Goal: Information Seeking & Learning: Learn about a topic

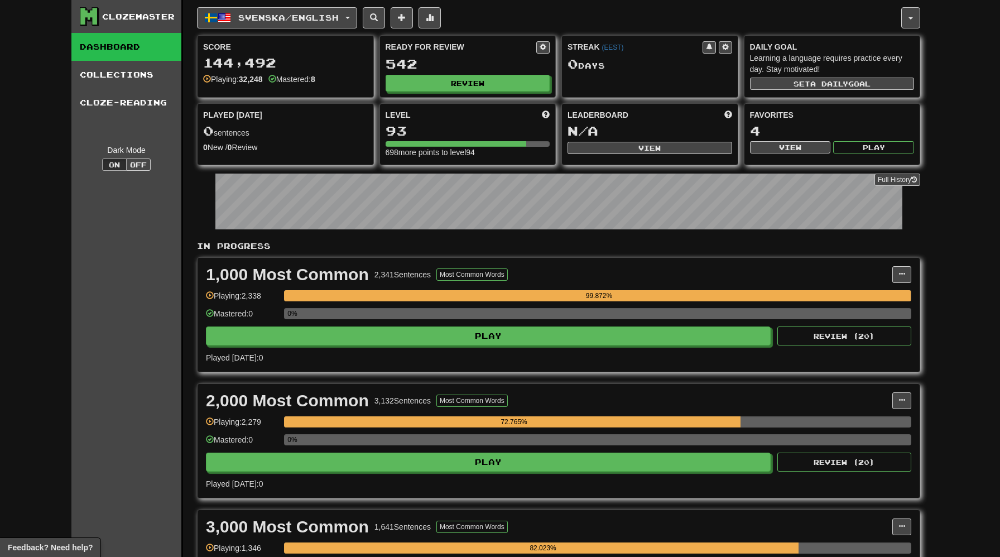
scroll to position [560, 0]
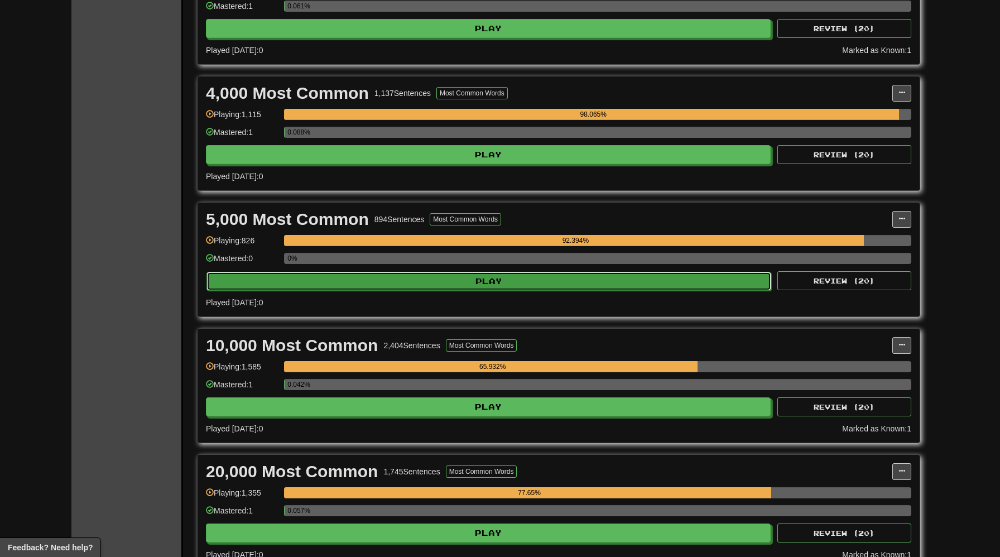
click at [441, 286] on button "Play" at bounding box center [488, 281] width 565 height 19
select select "***"
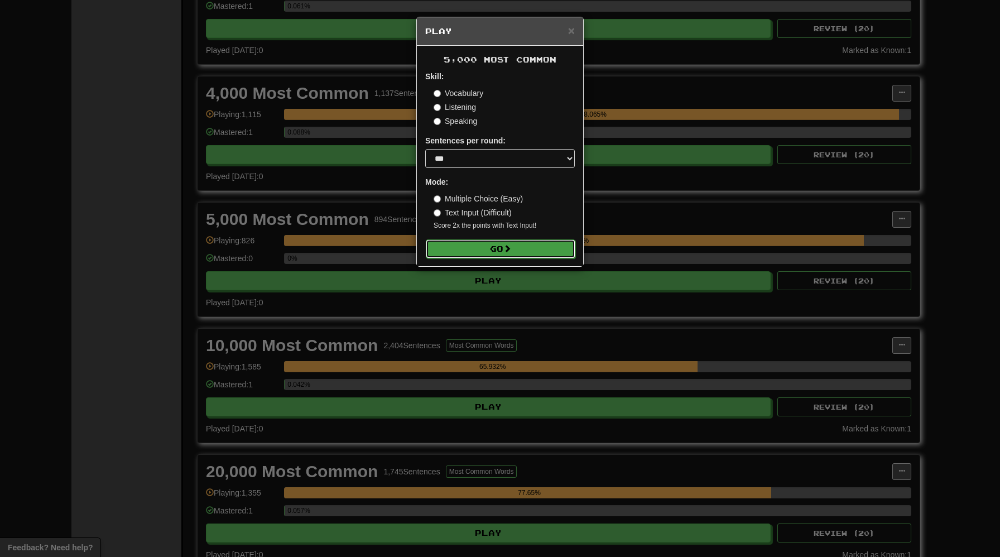
click at [548, 245] on button "Go" at bounding box center [501, 248] width 150 height 19
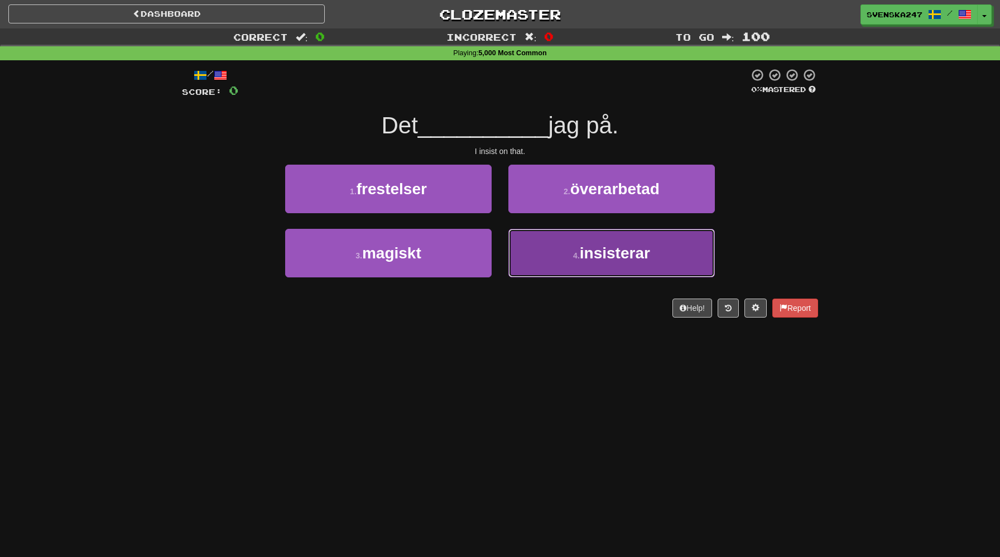
click at [533, 271] on button "4 . insisterar" at bounding box center [611, 253] width 206 height 49
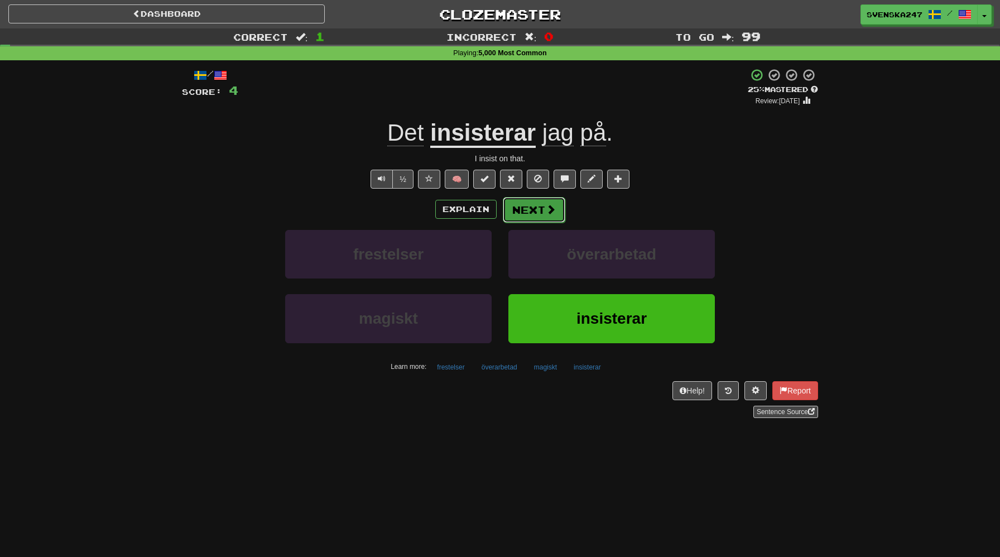
click at [517, 209] on button "Next" at bounding box center [534, 210] width 62 height 26
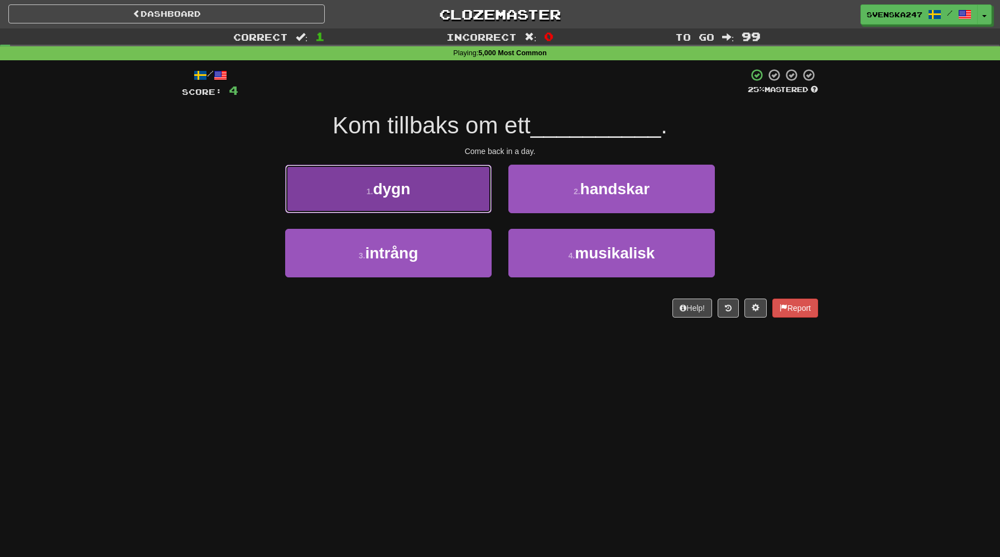
click at [426, 195] on button "1 . dygn" at bounding box center [388, 189] width 206 height 49
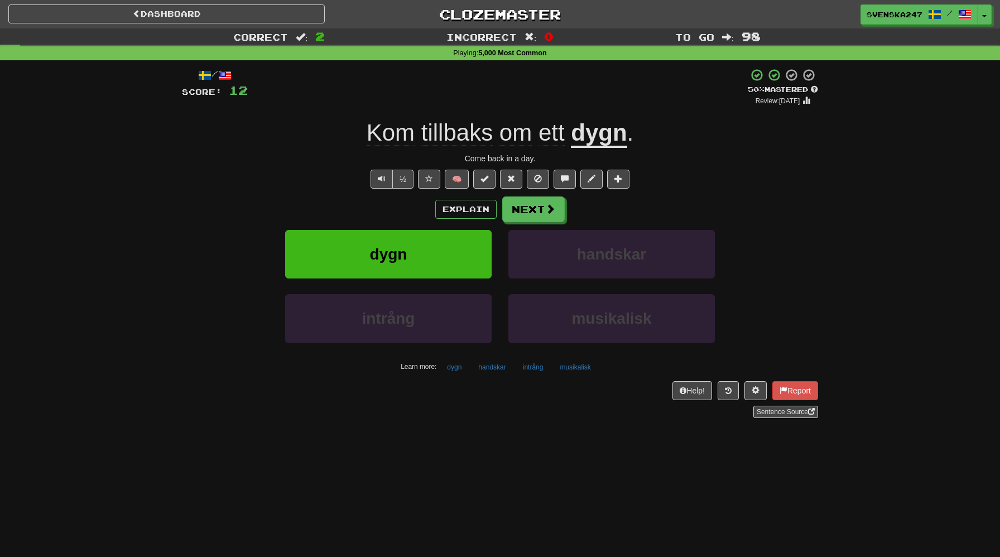
click at [555, 223] on div "Explain Next dygn handskar intrång musikalisk Learn more: dygn handskar intrång…" at bounding box center [500, 285] width 636 height 179
click at [552, 214] on span at bounding box center [551, 209] width 10 height 10
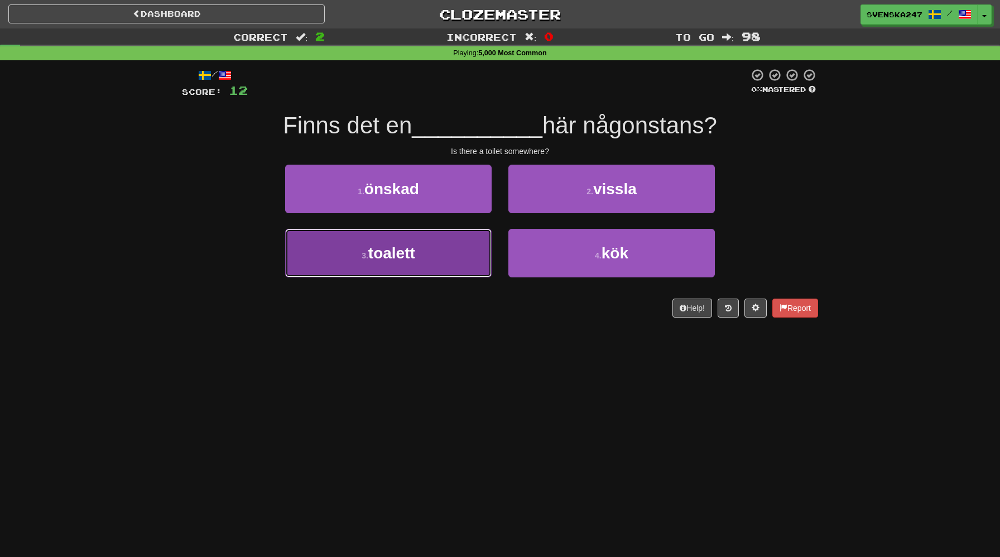
click at [417, 262] on button "3 . toalett" at bounding box center [388, 253] width 206 height 49
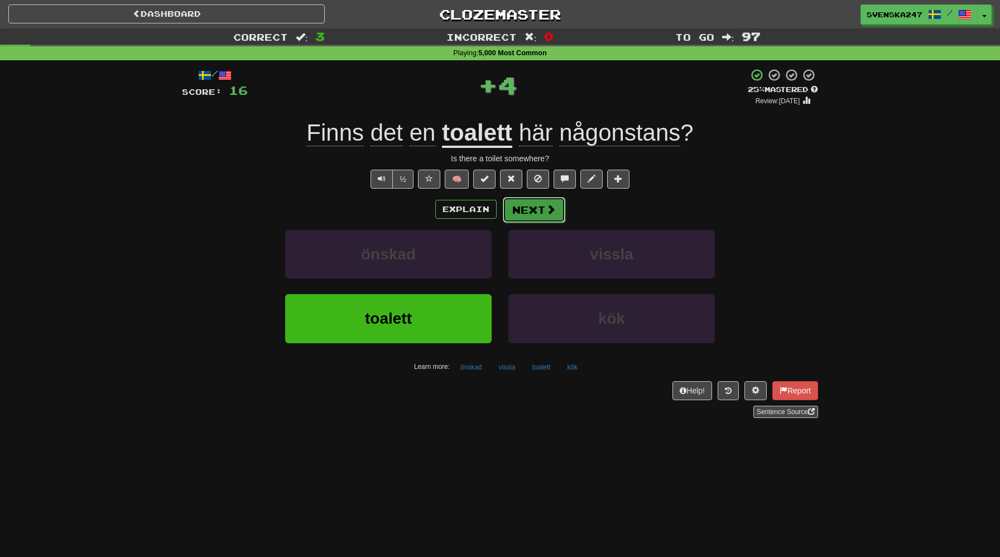
click at [546, 206] on span at bounding box center [551, 209] width 10 height 10
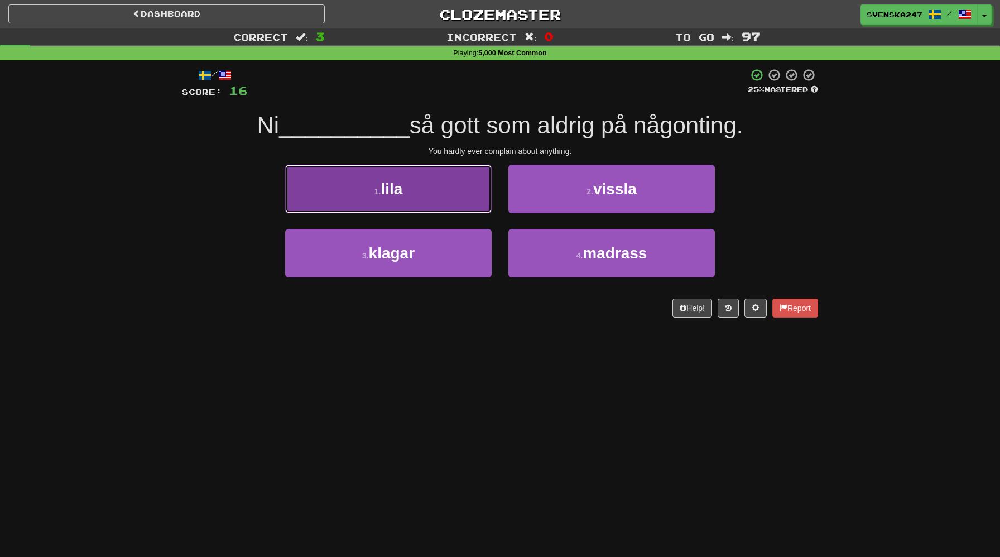
click at [445, 197] on button "1 . lila" at bounding box center [388, 189] width 206 height 49
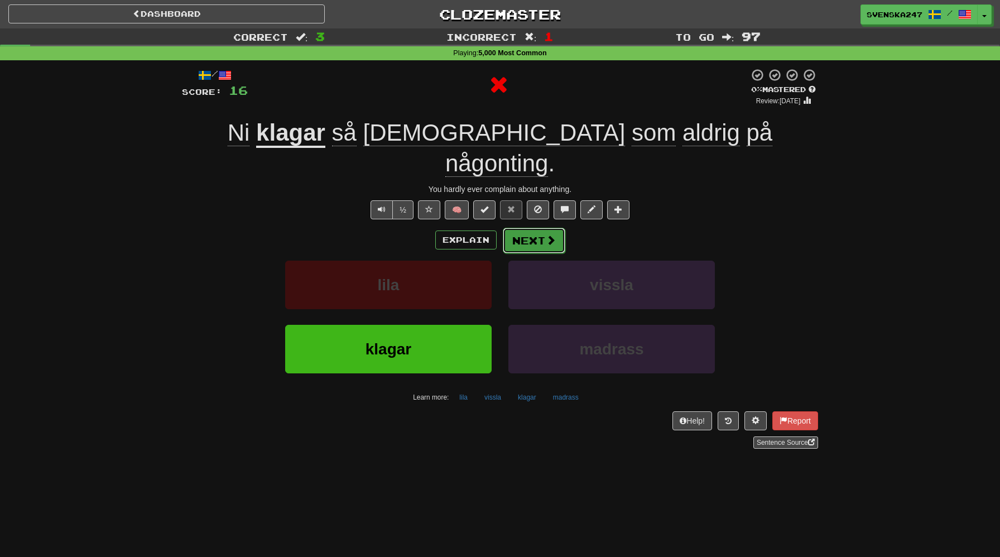
click at [530, 228] on button "Next" at bounding box center [534, 241] width 62 height 26
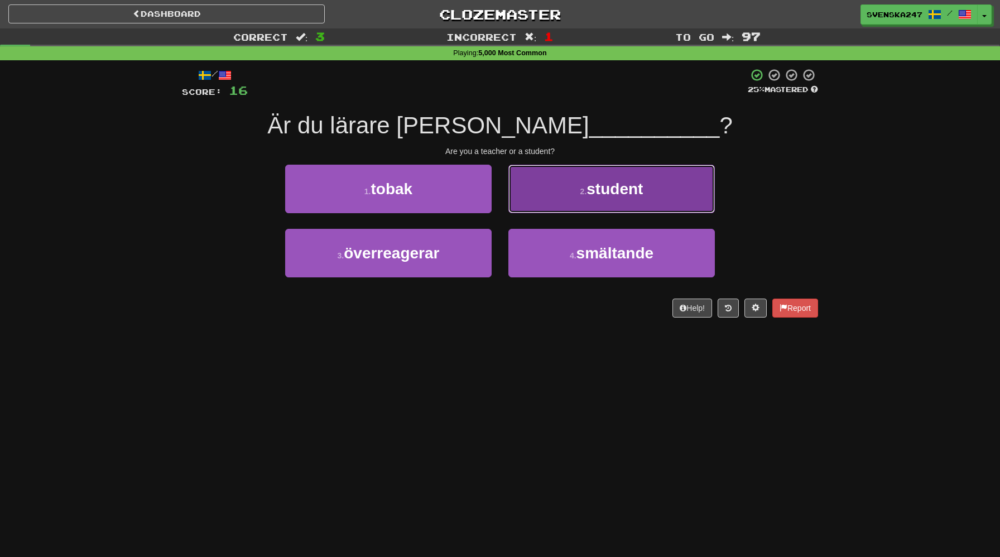
click at [527, 204] on button "2 . student" at bounding box center [611, 189] width 206 height 49
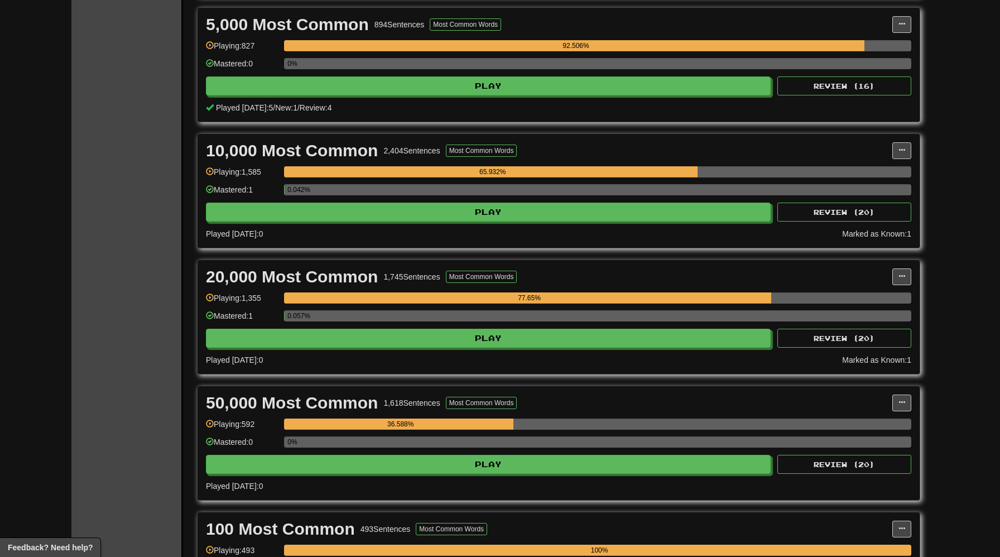
scroll to position [954, 0]
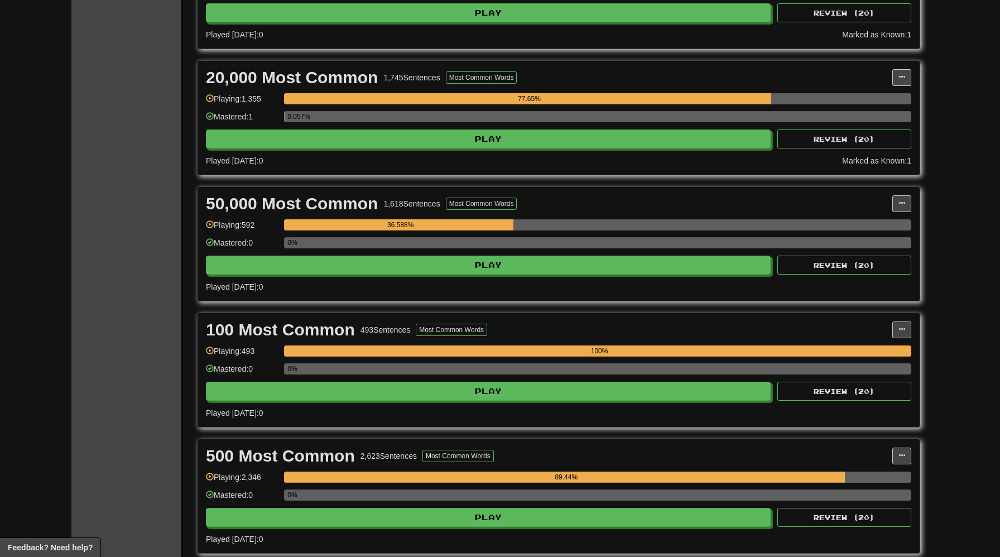
click at [499, 275] on div "50,000 Most Common 1,618 Sentences Most Common Words Manage Sentences Unpin fro…" at bounding box center [559, 244] width 722 height 114
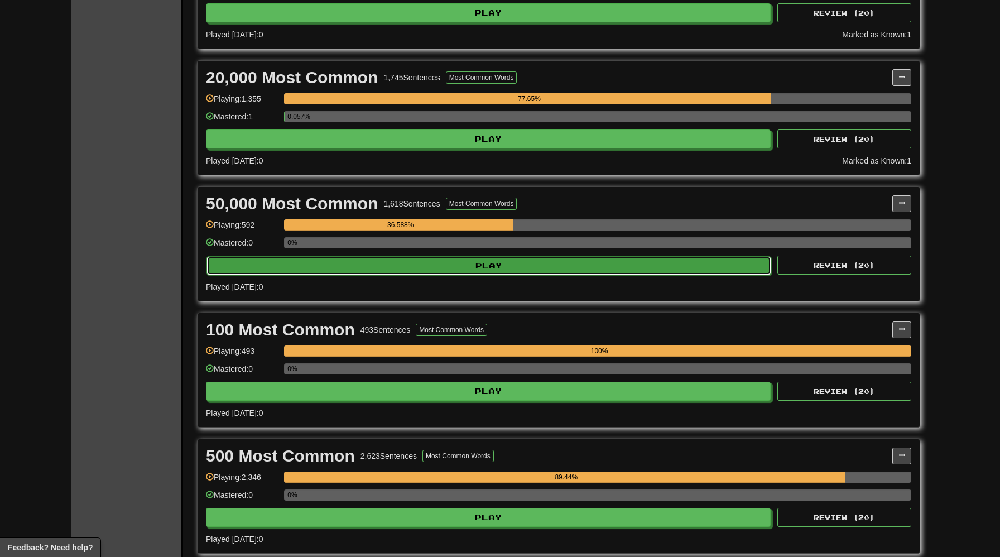
click at [498, 268] on button "Play" at bounding box center [488, 265] width 565 height 19
select select "***"
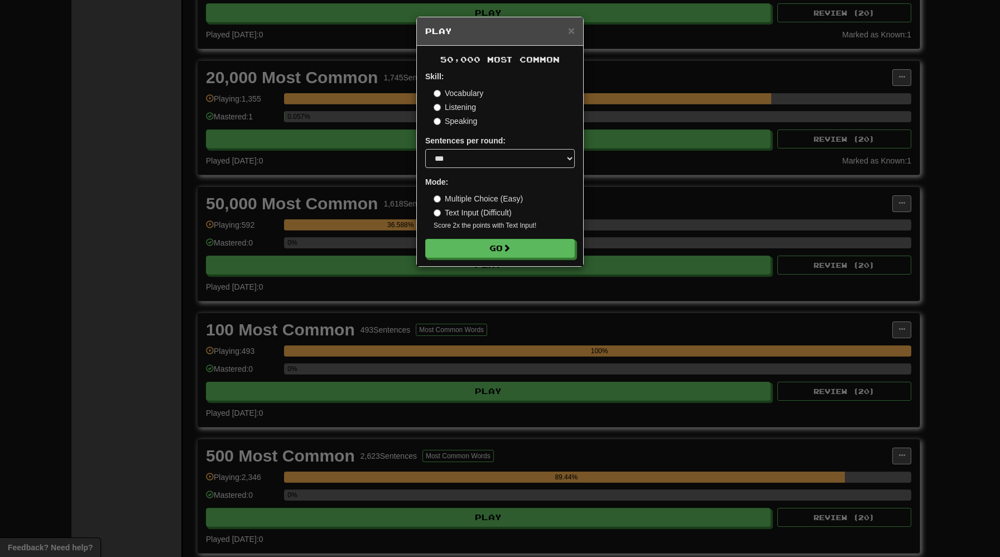
click at [531, 239] on form "Skill: Vocabulary Listening Speaking Sentences per round: * ** ** ** ** ** *** …" at bounding box center [500, 164] width 150 height 187
click at [530, 245] on button "Go" at bounding box center [501, 248] width 150 height 19
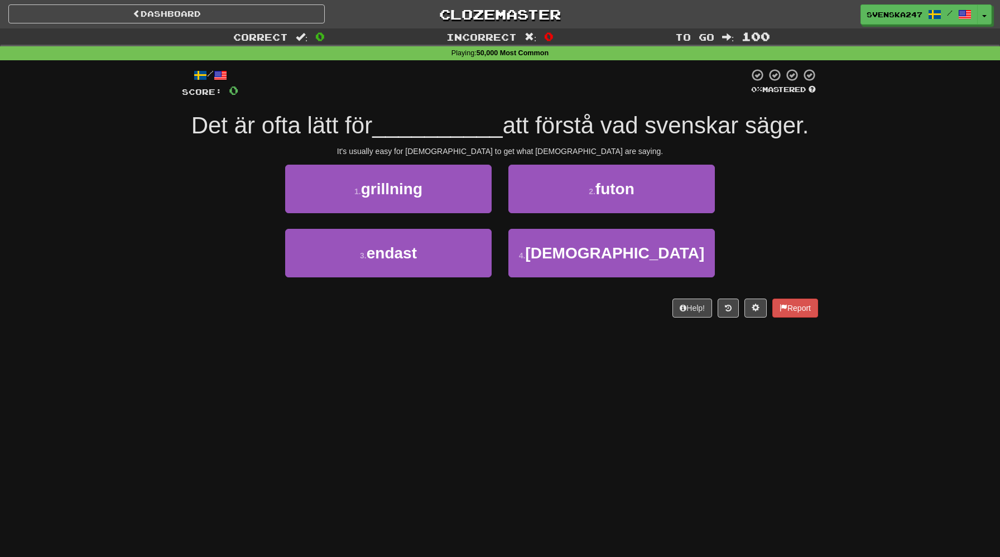
click at [593, 352] on div "Dashboard Clozemaster Svenska247 / Toggle Dropdown Dashboard Leaderboard Activi…" at bounding box center [500, 278] width 1000 height 557
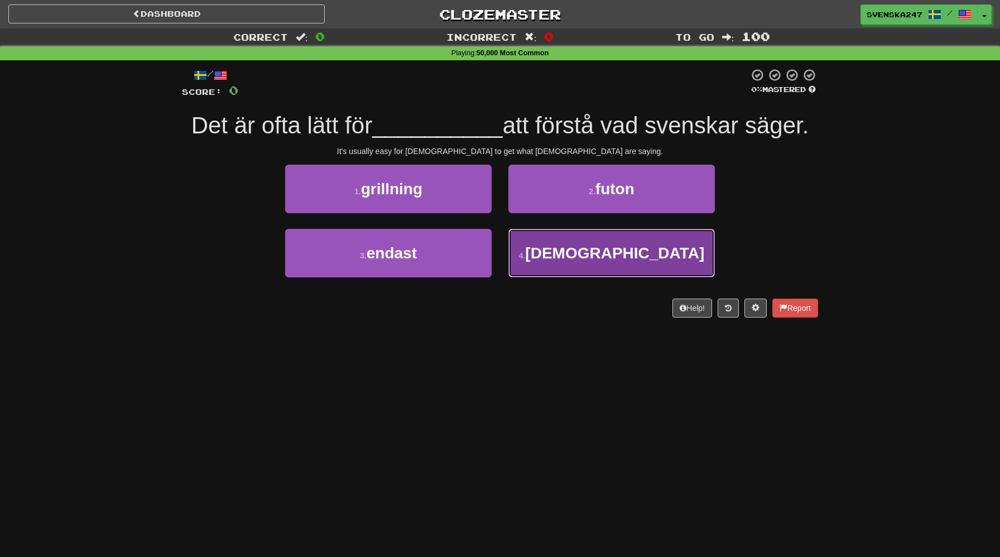
click at [600, 258] on span "norrmän" at bounding box center [614, 252] width 179 height 17
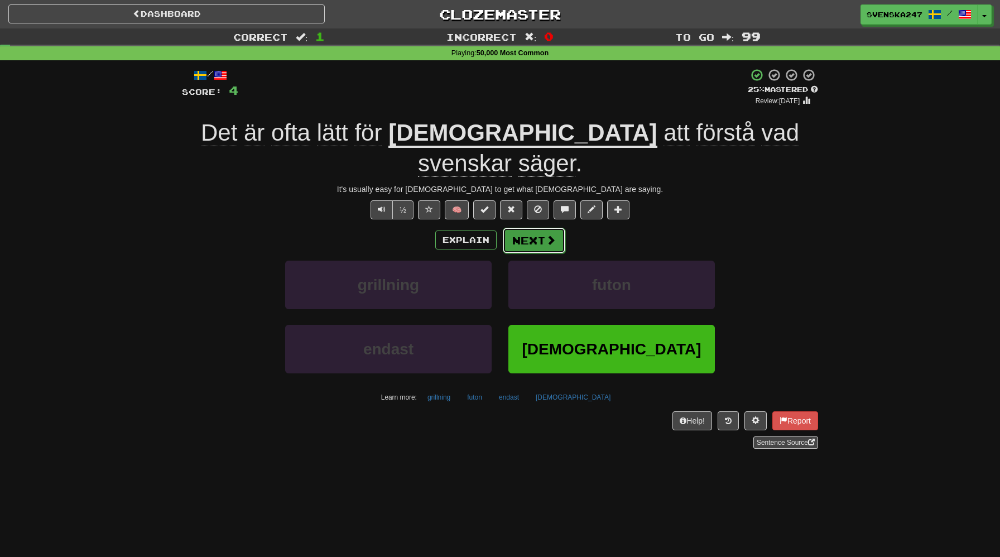
click at [535, 228] on button "Next" at bounding box center [534, 241] width 62 height 26
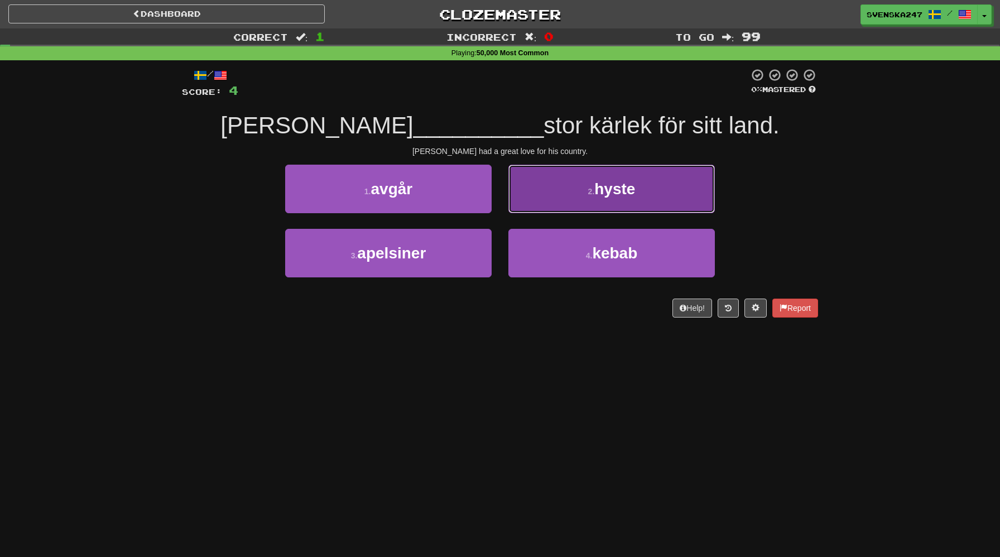
click at [561, 199] on button "2 . hyste" at bounding box center [611, 189] width 206 height 49
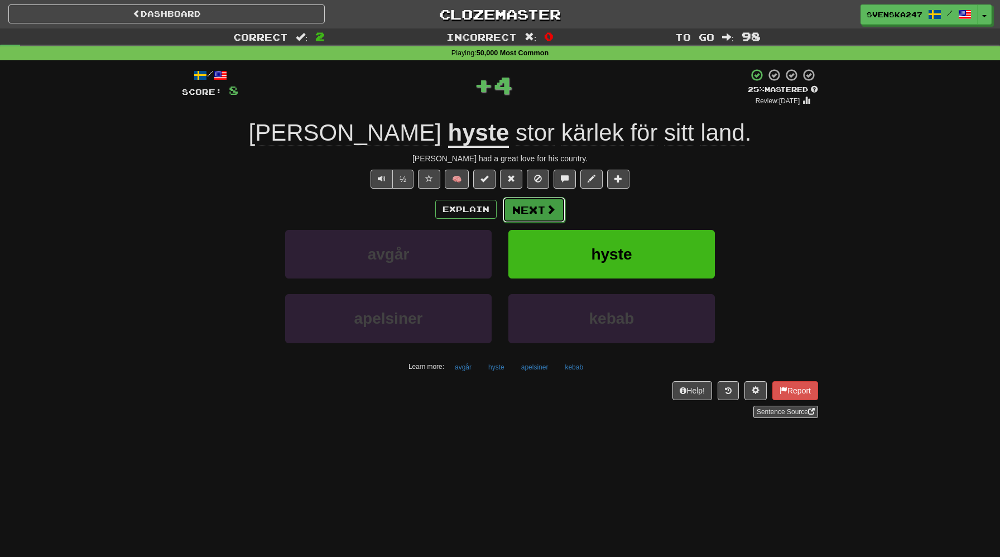
click at [535, 206] on button "Next" at bounding box center [534, 210] width 62 height 26
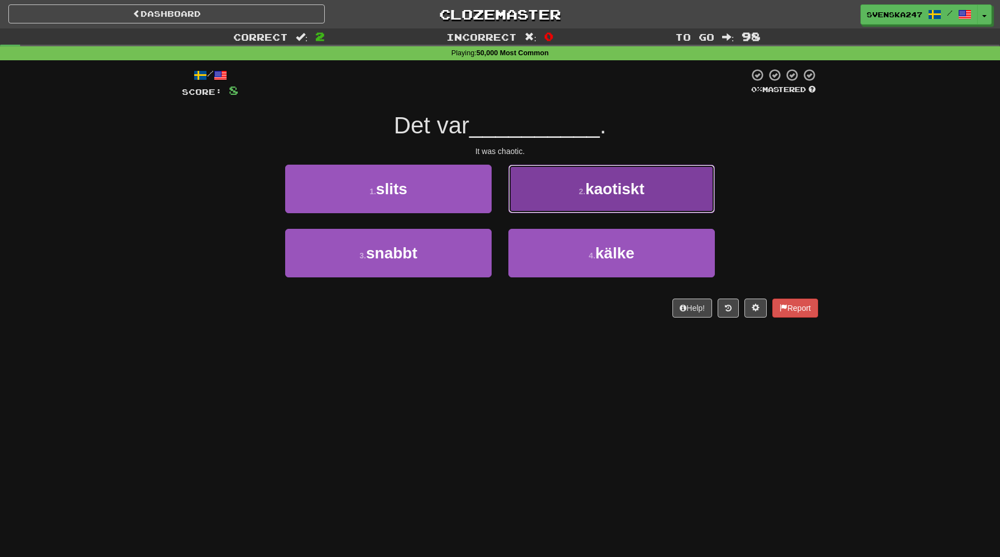
click at [537, 206] on button "2 . kaotiskt" at bounding box center [611, 189] width 206 height 49
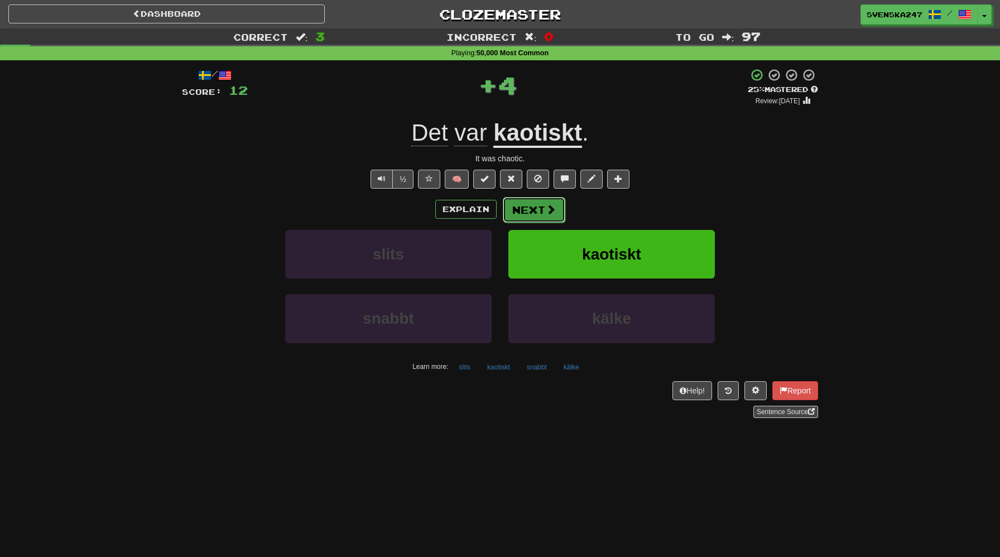
click at [536, 213] on button "Next" at bounding box center [534, 210] width 62 height 26
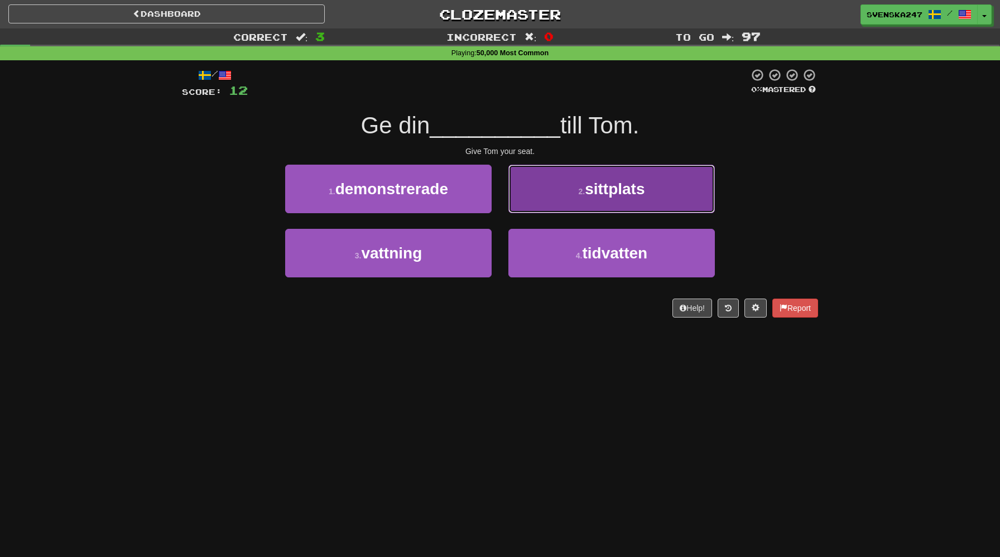
click at [560, 190] on button "2 . sittplats" at bounding box center [611, 189] width 206 height 49
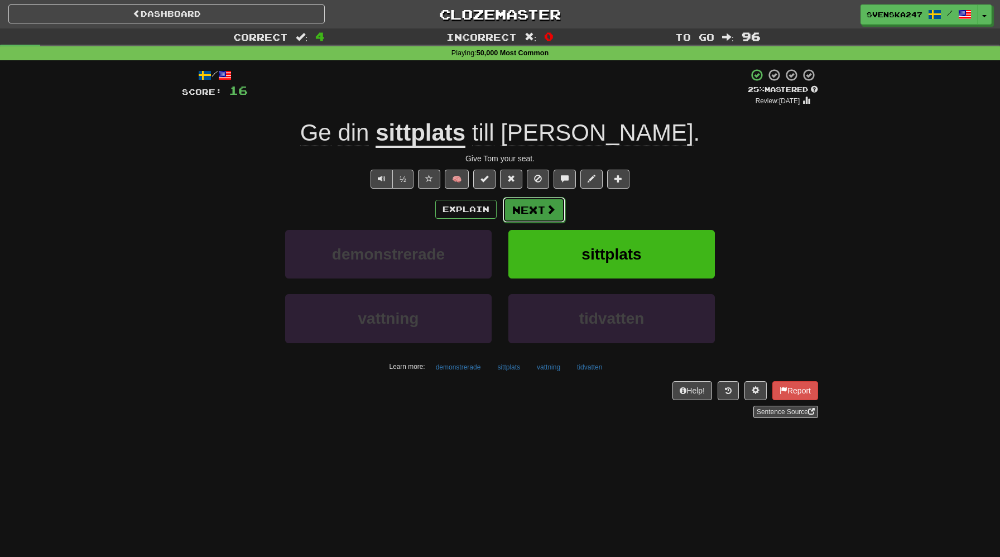
click at [538, 208] on button "Next" at bounding box center [534, 210] width 62 height 26
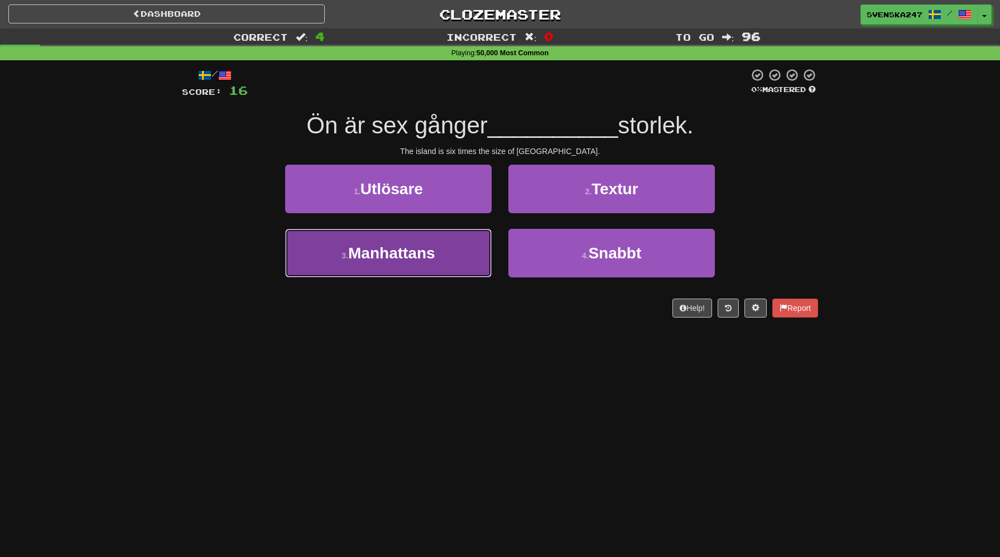
click at [448, 244] on button "3 . Manhattans" at bounding box center [388, 253] width 206 height 49
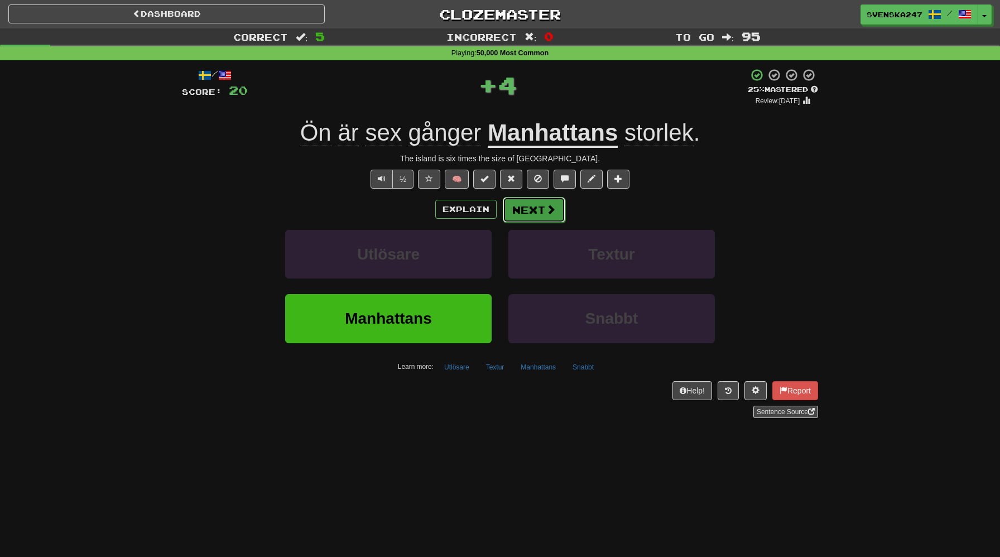
click at [548, 216] on button "Next" at bounding box center [534, 210] width 62 height 26
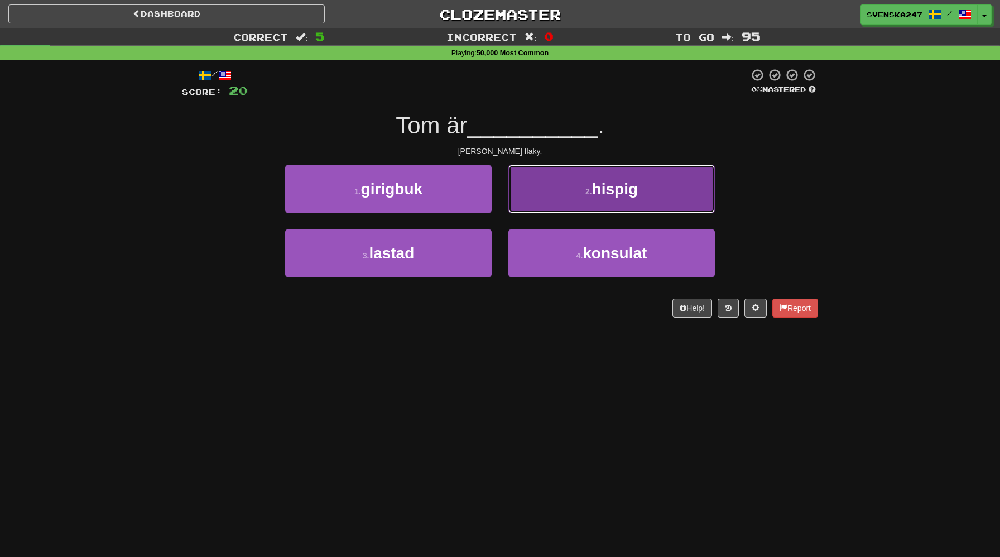
click at [542, 190] on button "2 . hispig" at bounding box center [611, 189] width 206 height 49
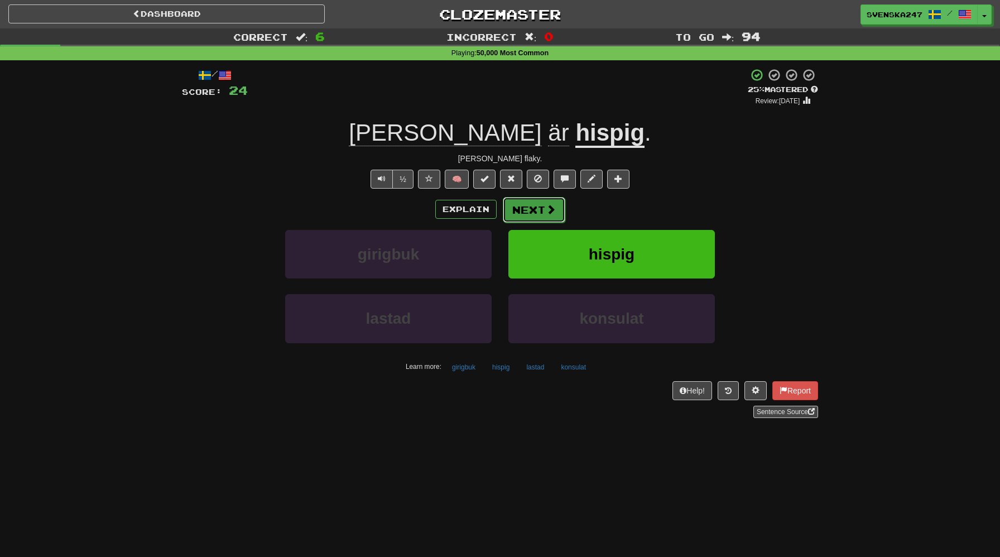
click at [553, 216] on button "Next" at bounding box center [534, 210] width 62 height 26
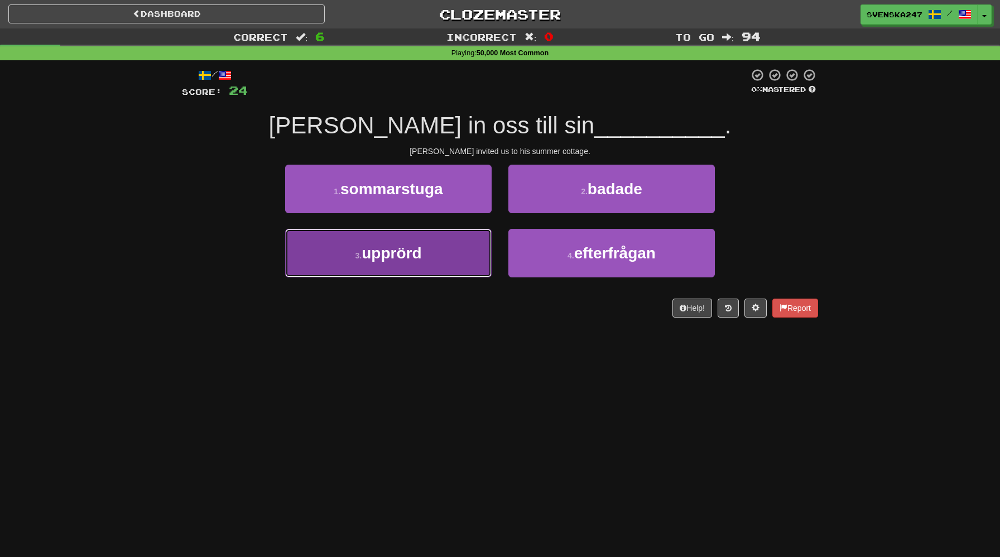
click at [459, 255] on button "3 . upprörd" at bounding box center [388, 253] width 206 height 49
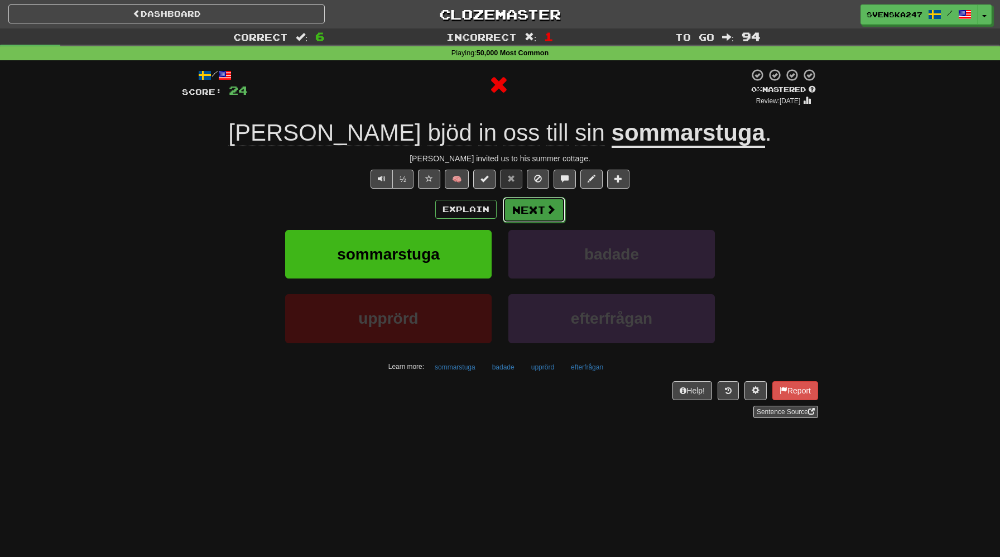
click at [541, 213] on button "Next" at bounding box center [534, 210] width 62 height 26
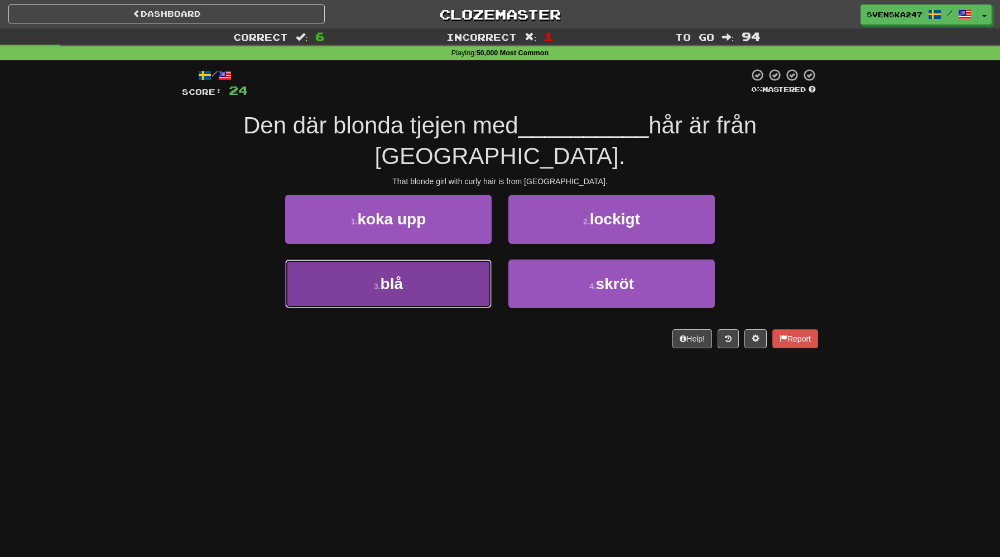
click at [459, 259] on button "3 . blå" at bounding box center [388, 283] width 206 height 49
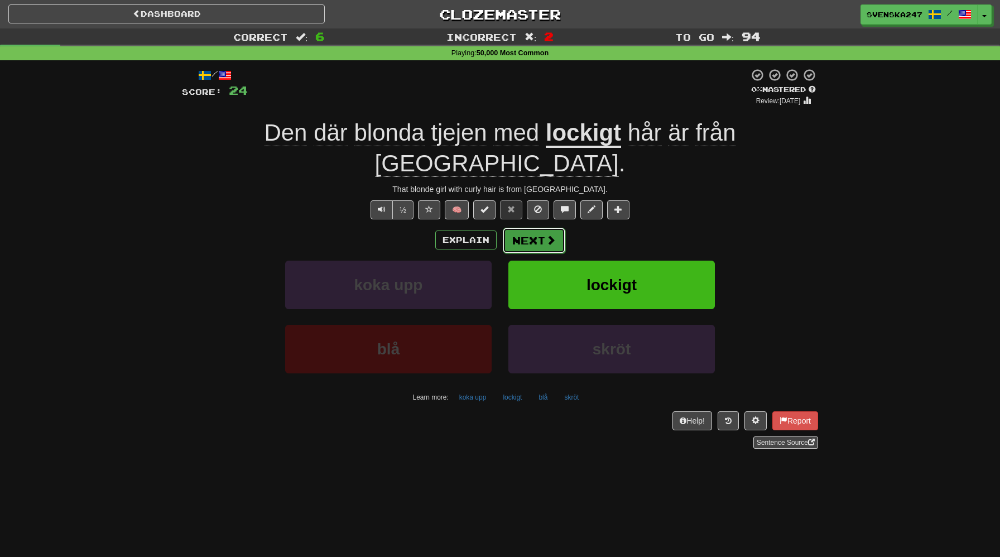
click at [524, 228] on button "Next" at bounding box center [534, 241] width 62 height 26
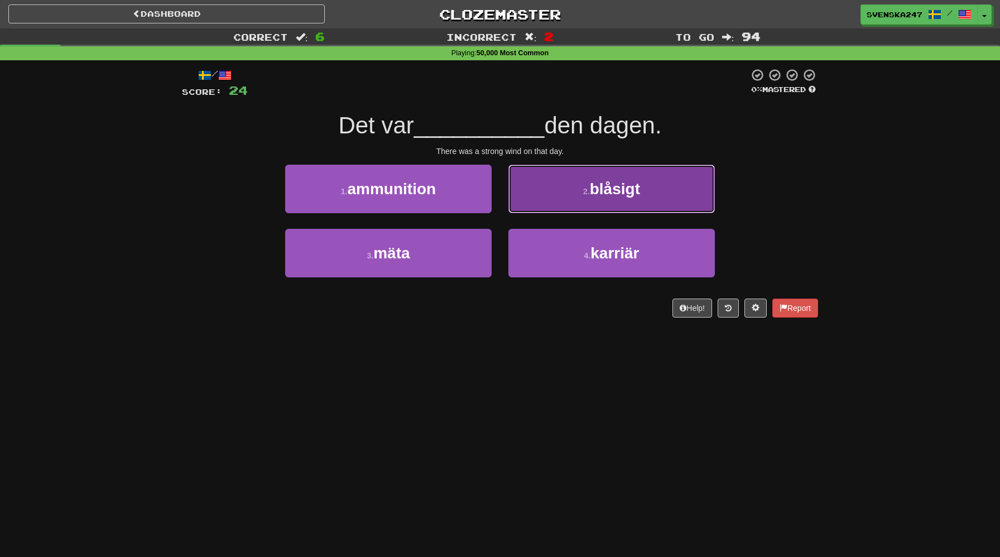
click at [586, 195] on small "2 ." at bounding box center [586, 191] width 7 height 9
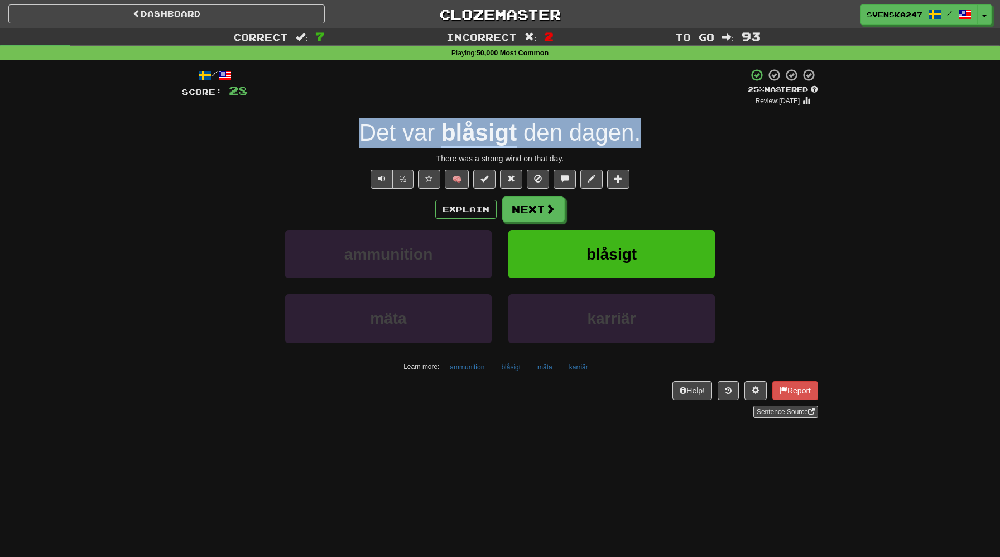
drag, startPoint x: 329, startPoint y: 133, endPoint x: 678, endPoint y: 133, distance: 349.8
click at [679, 133] on div "Det var blåsigt den dagen ." at bounding box center [500, 133] width 636 height 31
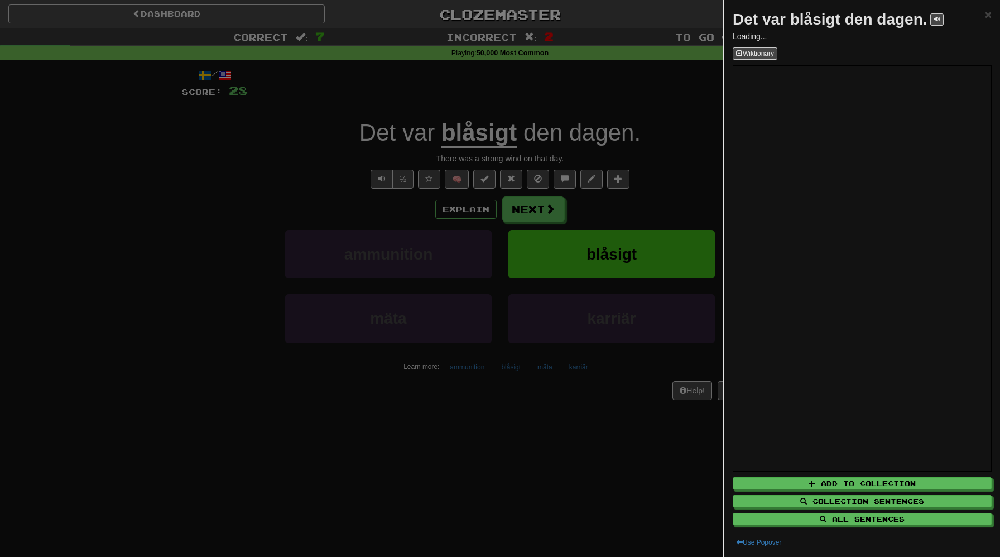
click at [657, 144] on div at bounding box center [500, 278] width 1000 height 557
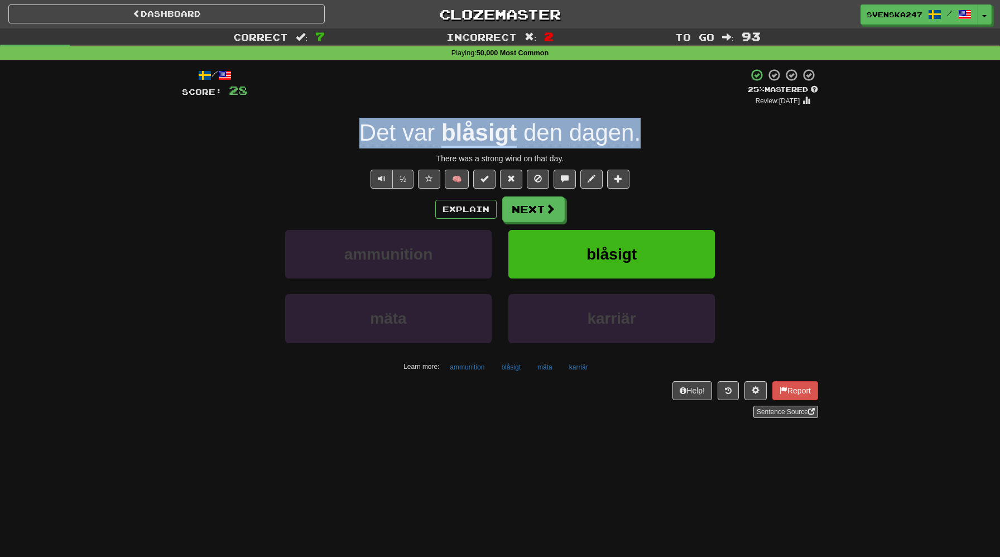
drag, startPoint x: 646, startPoint y: 145, endPoint x: 361, endPoint y: 142, distance: 284.6
click at [361, 142] on div "Det var blåsigt den dagen ." at bounding box center [500, 133] width 636 height 31
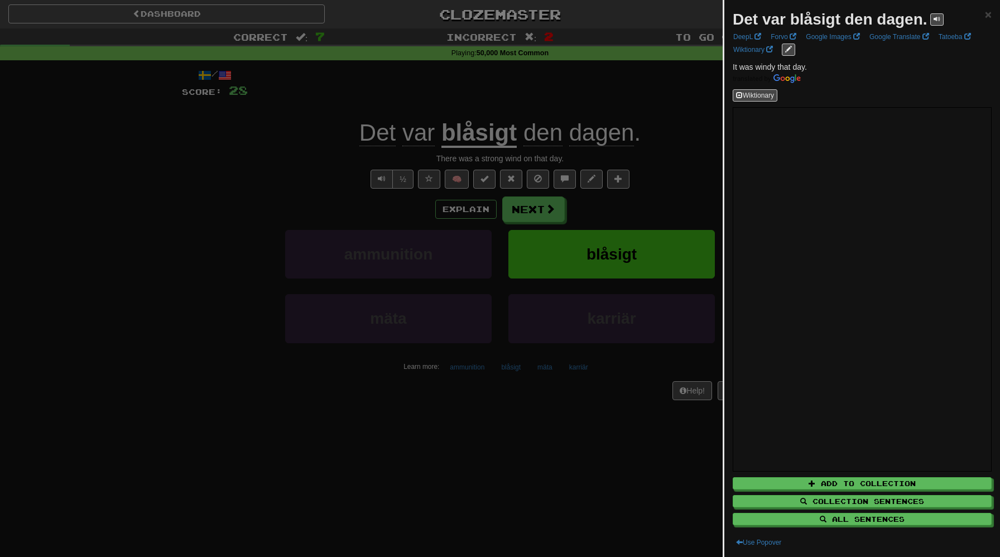
click at [690, 166] on div at bounding box center [500, 278] width 1000 height 557
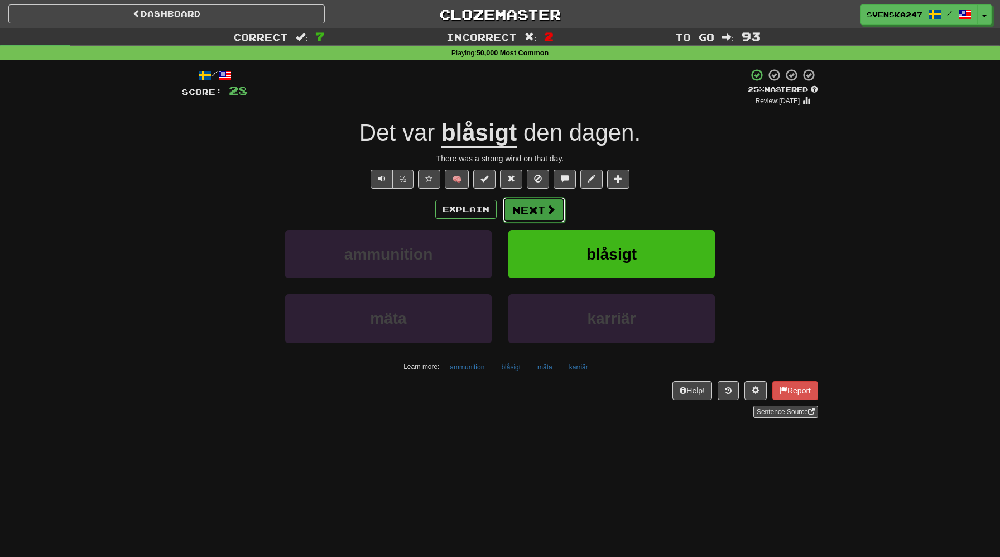
click at [560, 207] on button "Next" at bounding box center [534, 210] width 62 height 26
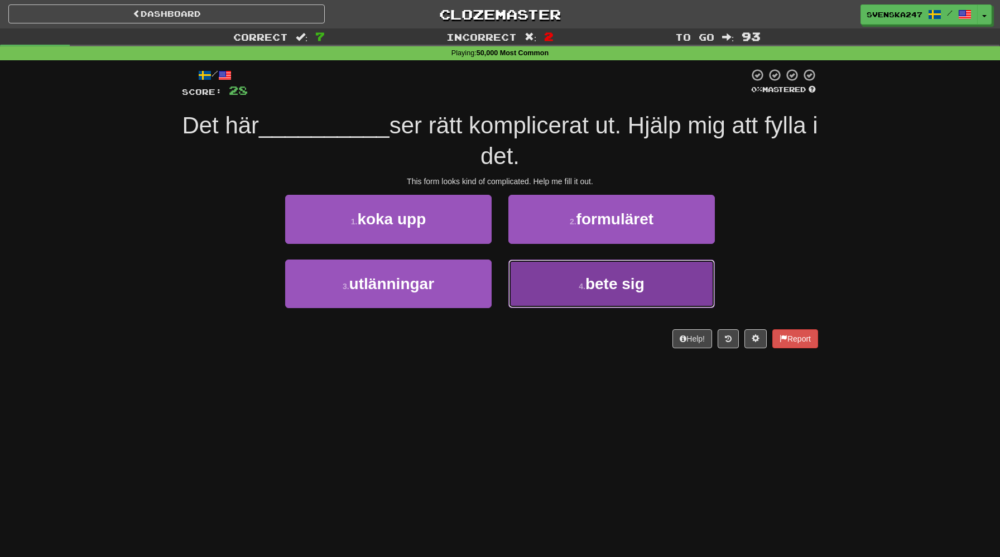
click at [579, 272] on button "4 . bete sig" at bounding box center [611, 283] width 206 height 49
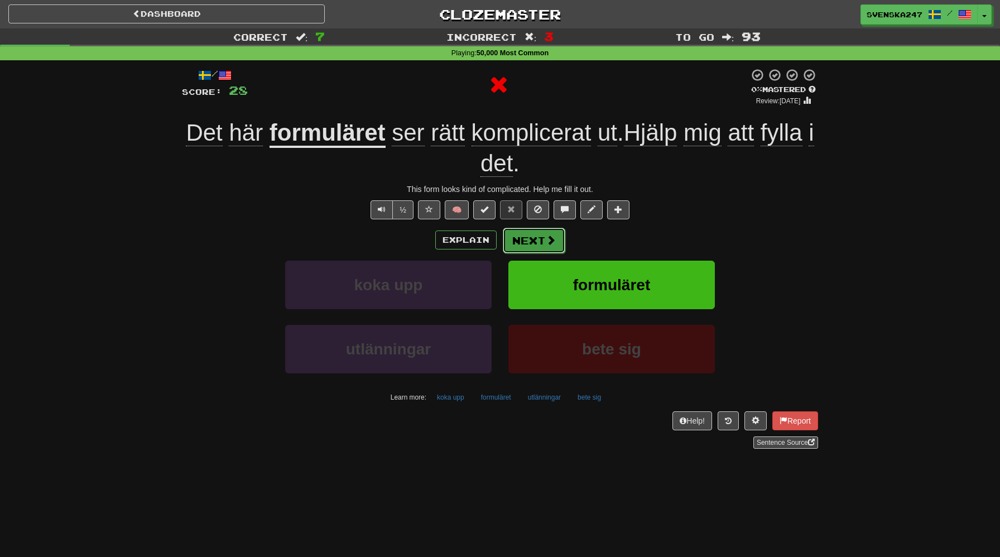
click at [538, 242] on button "Next" at bounding box center [534, 241] width 62 height 26
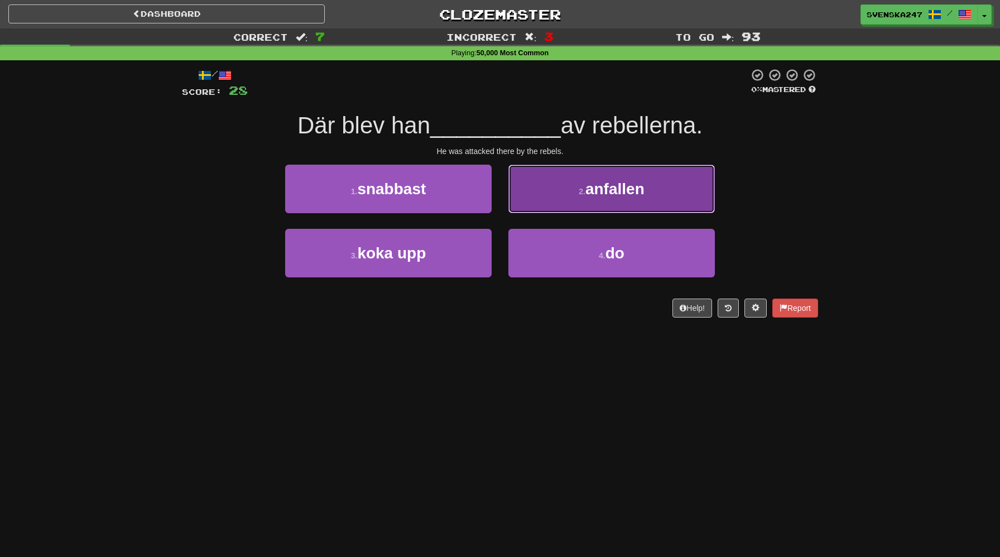
click at [576, 199] on button "2 . anfallen" at bounding box center [611, 189] width 206 height 49
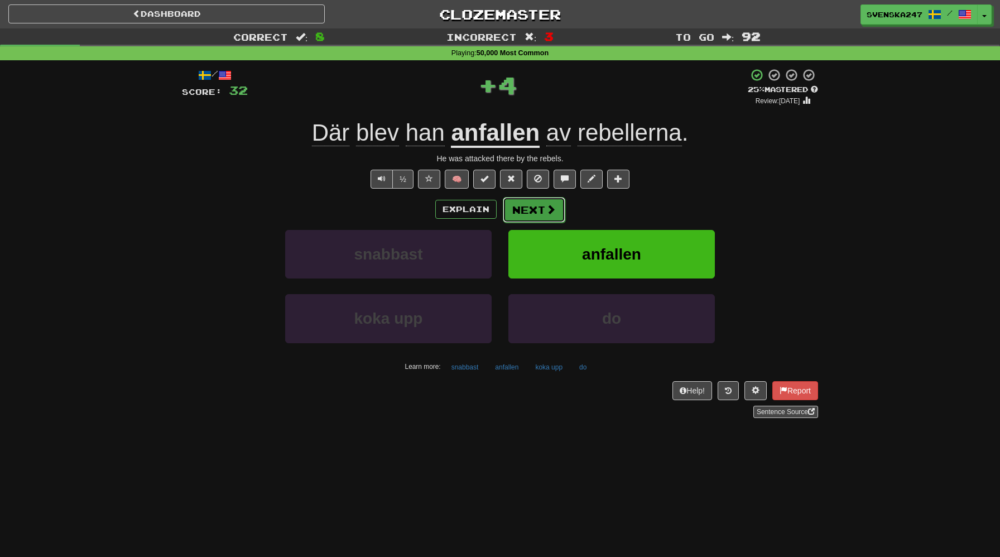
click at [538, 210] on button "Next" at bounding box center [534, 210] width 62 height 26
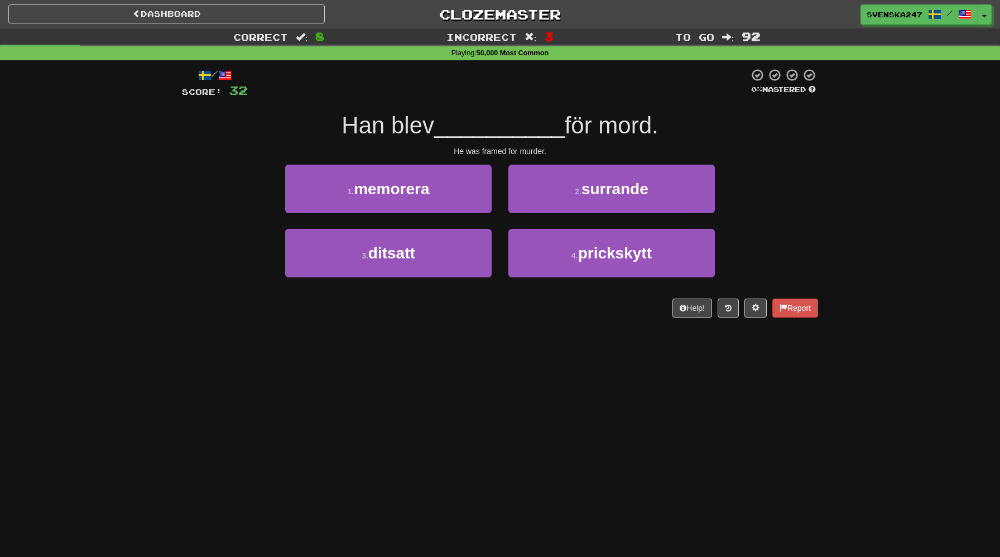
click at [579, 222] on div "2 . surrande" at bounding box center [611, 197] width 223 height 64
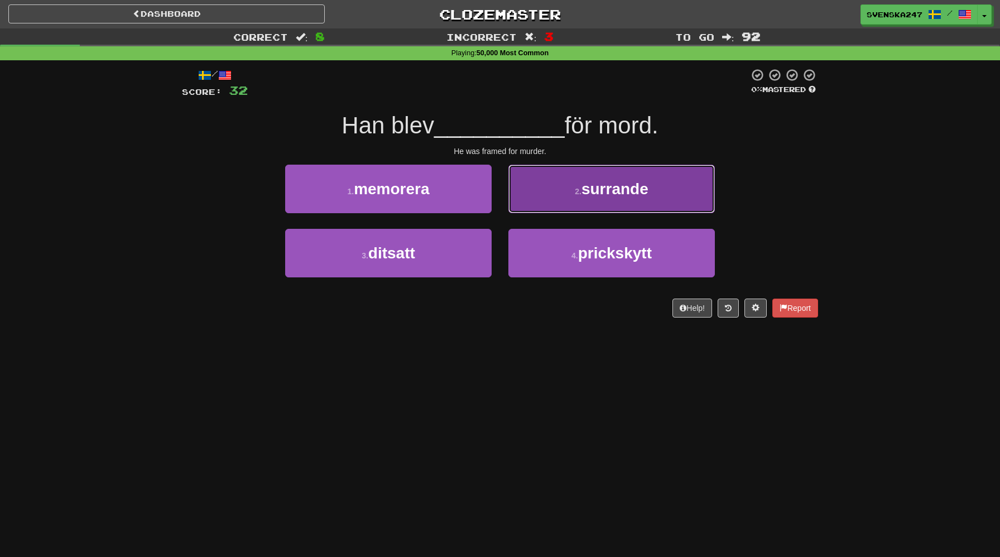
click at [565, 203] on button "2 . surrande" at bounding box center [611, 189] width 206 height 49
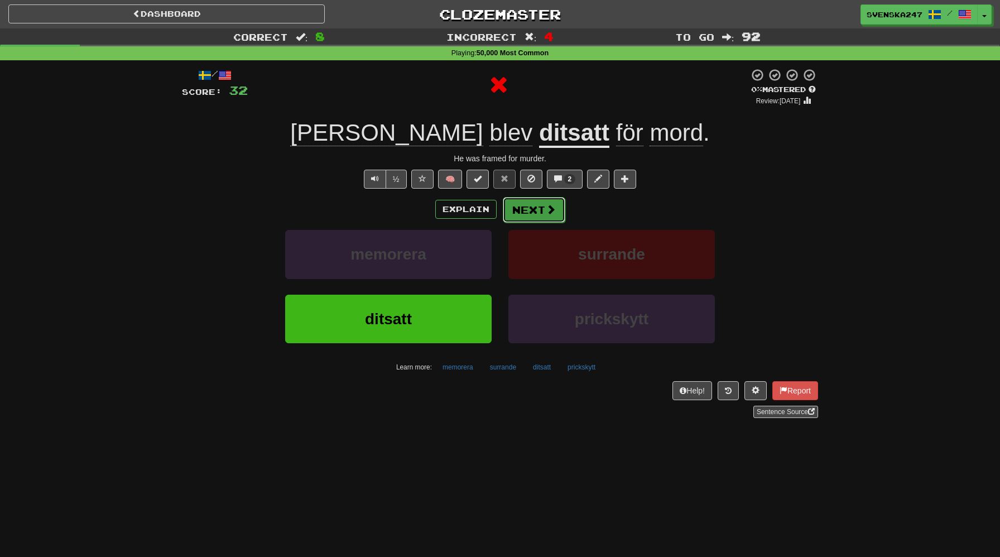
click at [551, 214] on span at bounding box center [551, 209] width 10 height 10
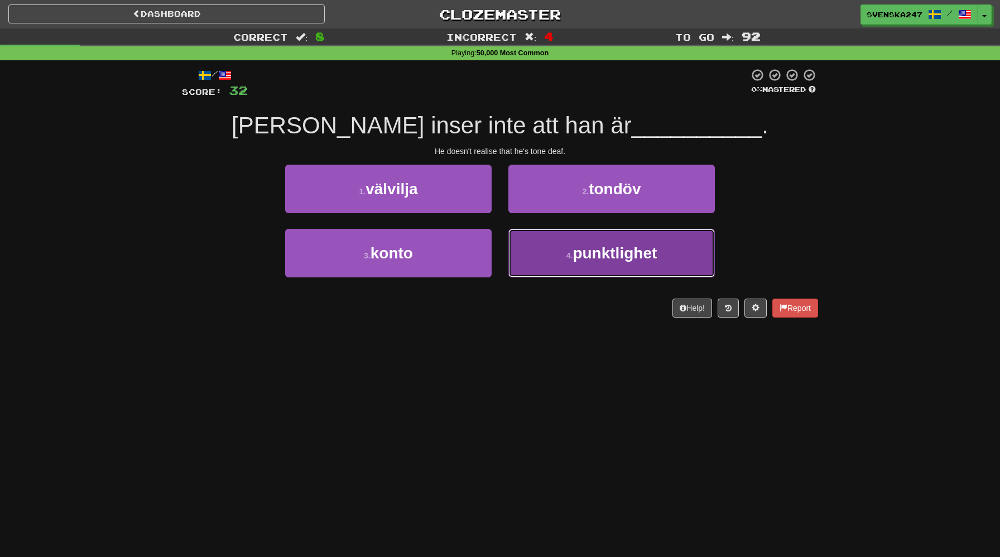
click at [571, 257] on small "4 ." at bounding box center [569, 255] width 7 height 9
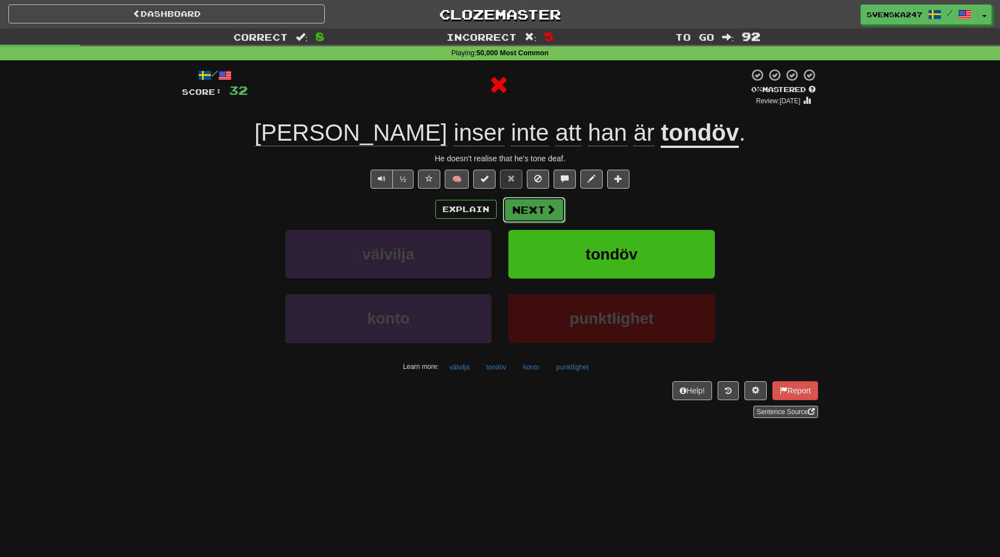
click at [546, 212] on span at bounding box center [551, 209] width 10 height 10
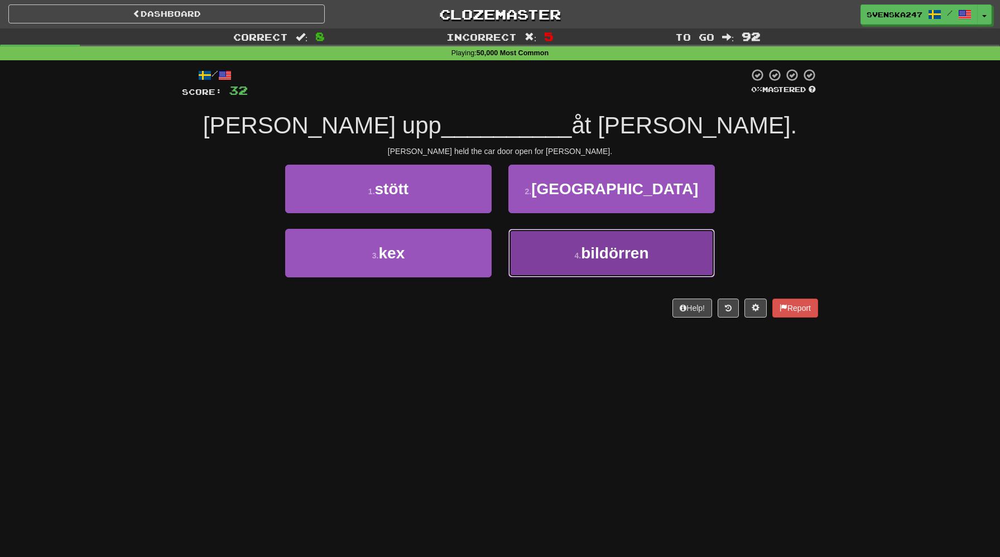
click at [542, 260] on button "4 . bildörren" at bounding box center [611, 253] width 206 height 49
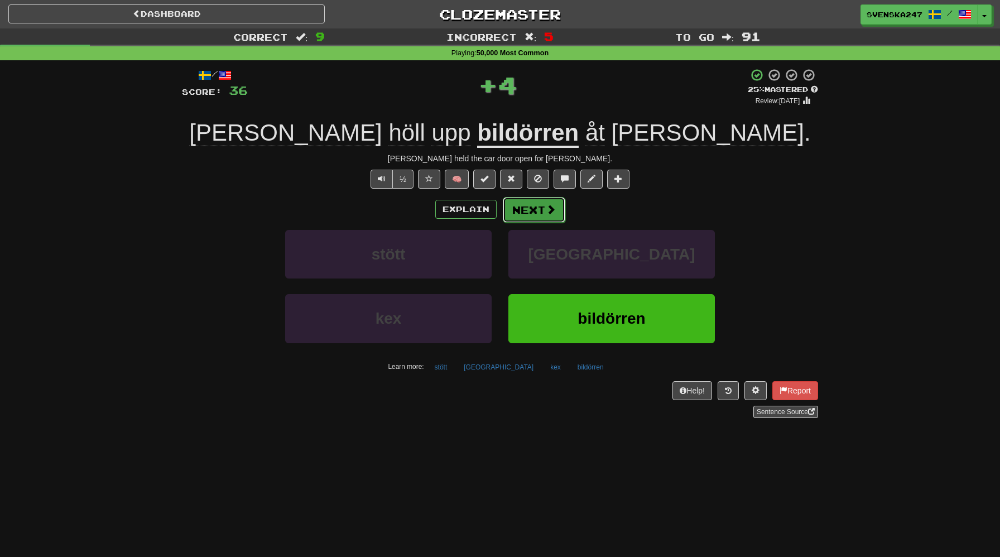
click at [505, 215] on button "Next" at bounding box center [534, 210] width 62 height 26
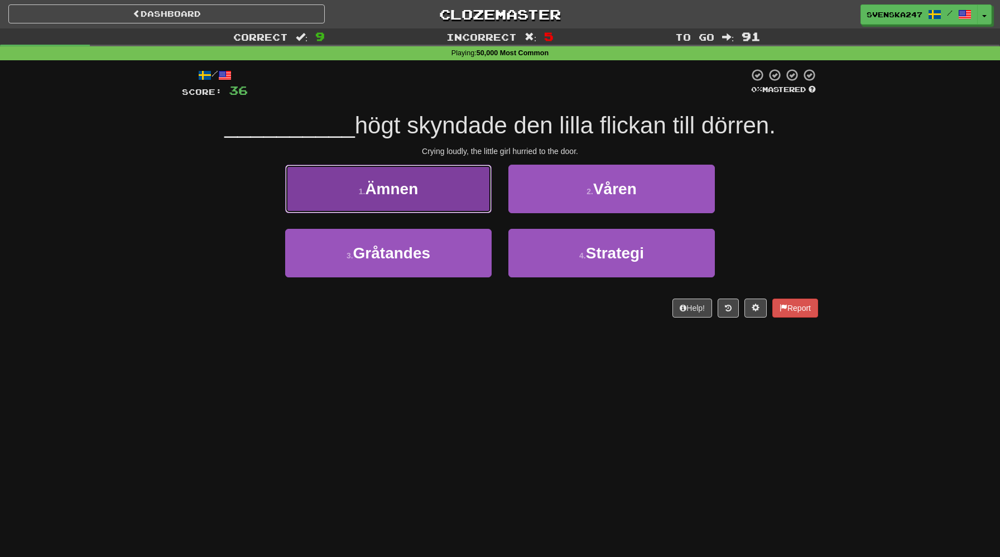
click at [442, 205] on button "1 . Ämnen" at bounding box center [388, 189] width 206 height 49
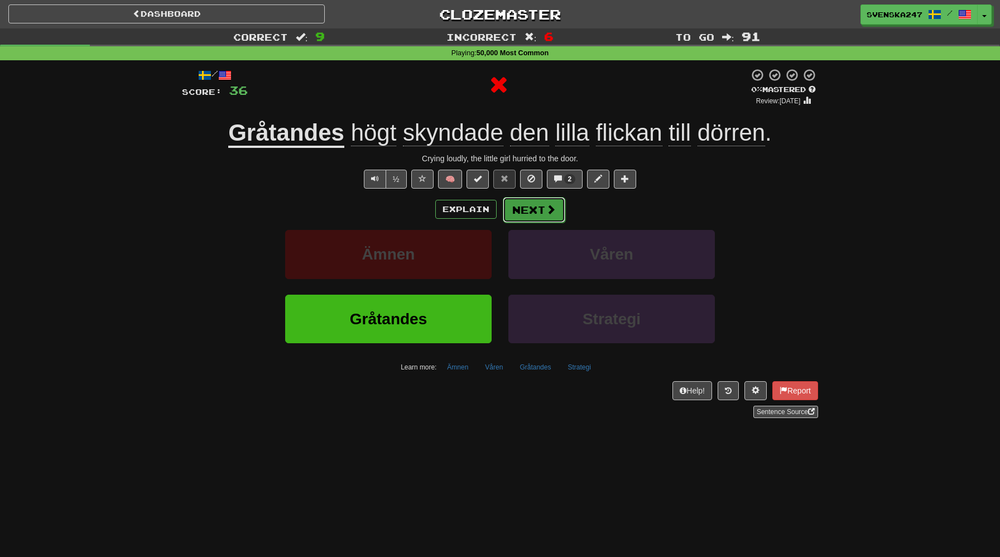
click at [540, 204] on button "Next" at bounding box center [534, 210] width 62 height 26
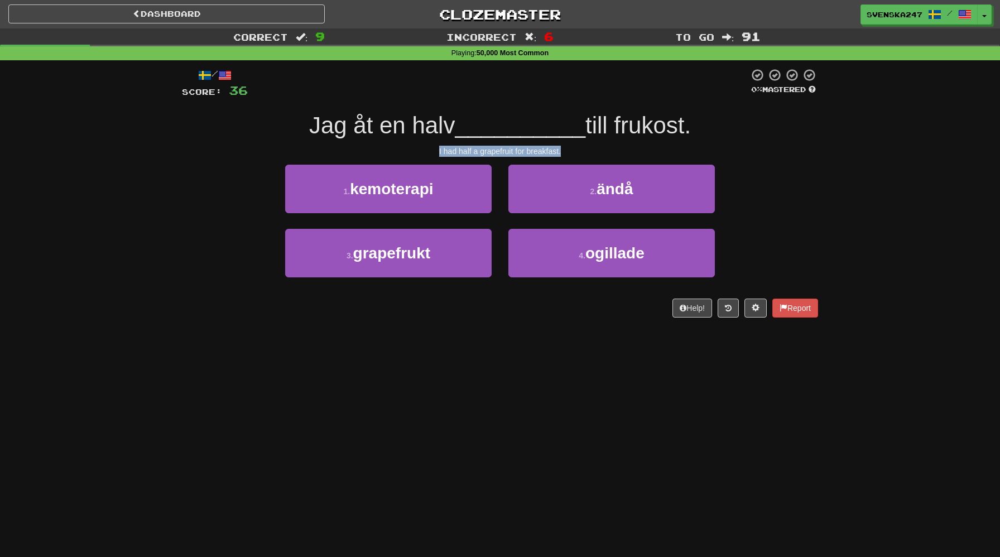
drag, startPoint x: 425, startPoint y: 149, endPoint x: 561, endPoint y: 151, distance: 136.1
click at [561, 151] on div "I had half a grapefruit for breakfast." at bounding box center [500, 151] width 636 height 11
click at [561, 155] on div at bounding box center [561, 155] width 0 height 0
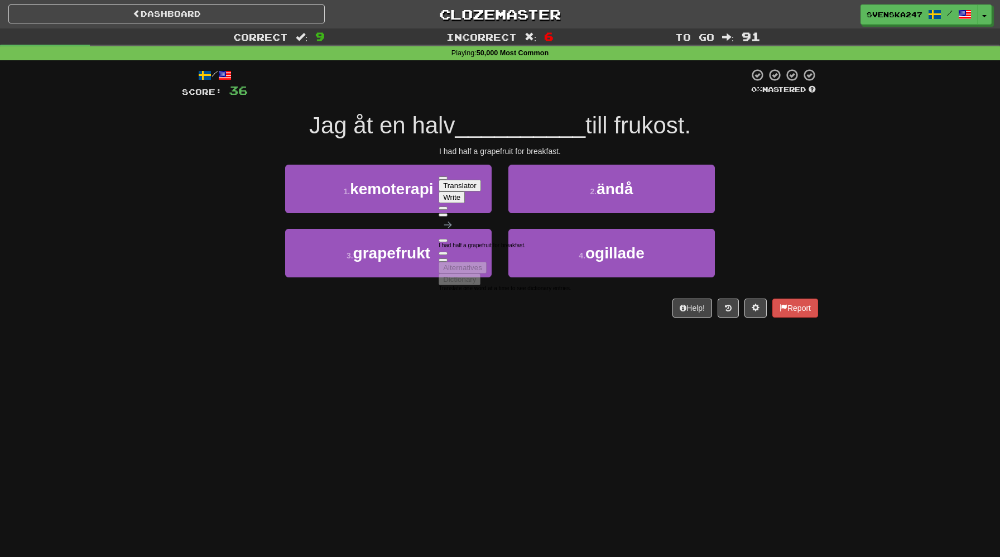
click at [529, 95] on div at bounding box center [498, 83] width 501 height 31
drag, startPoint x: 302, startPoint y: 124, endPoint x: 693, endPoint y: 124, distance: 391.1
click at [693, 124] on div "Jag åt en halv __________ till frukost." at bounding box center [500, 125] width 636 height 31
click at [693, 122] on div "Jag åt en halv __________ till frukost." at bounding box center [500, 125] width 636 height 31
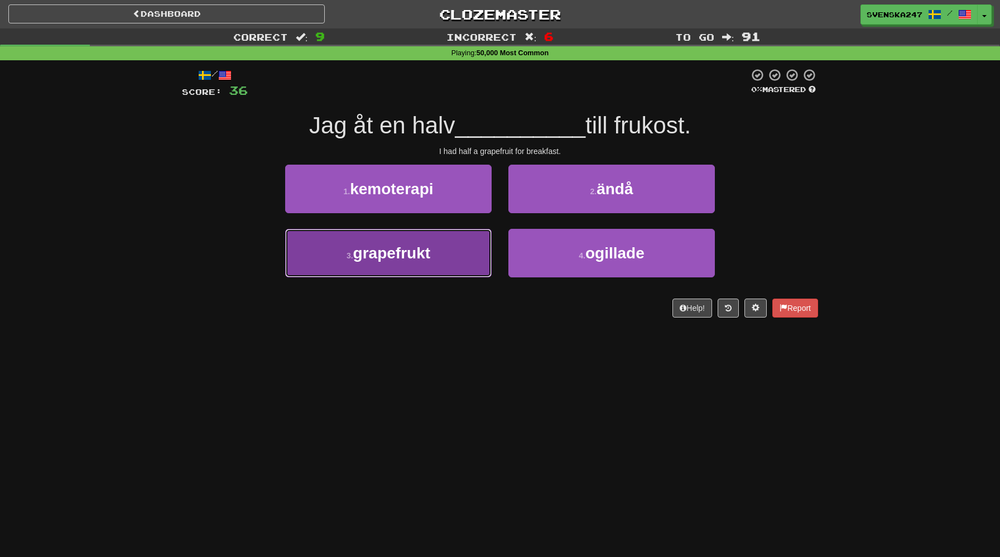
click at [441, 266] on button "3 . grapefrukt" at bounding box center [388, 253] width 206 height 49
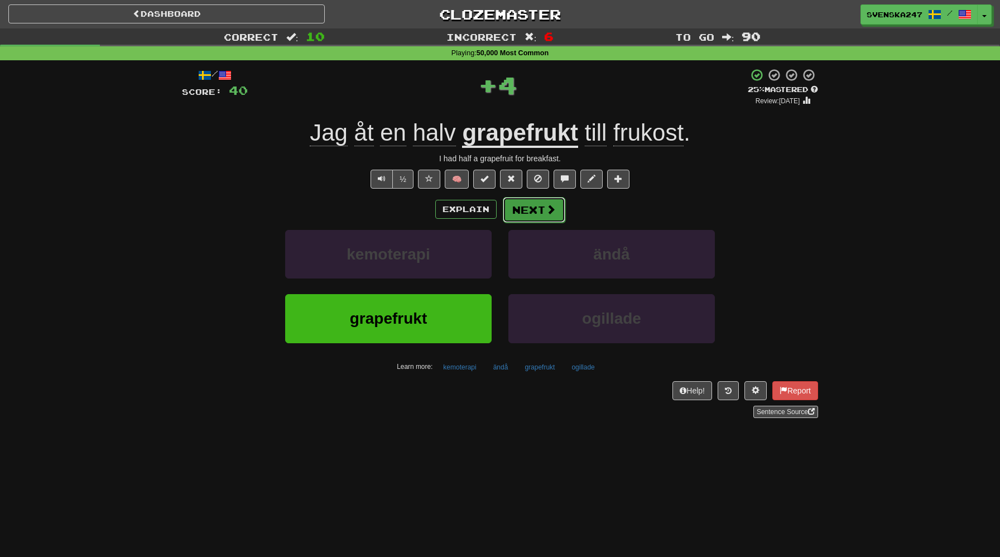
click at [531, 212] on button "Next" at bounding box center [534, 210] width 62 height 26
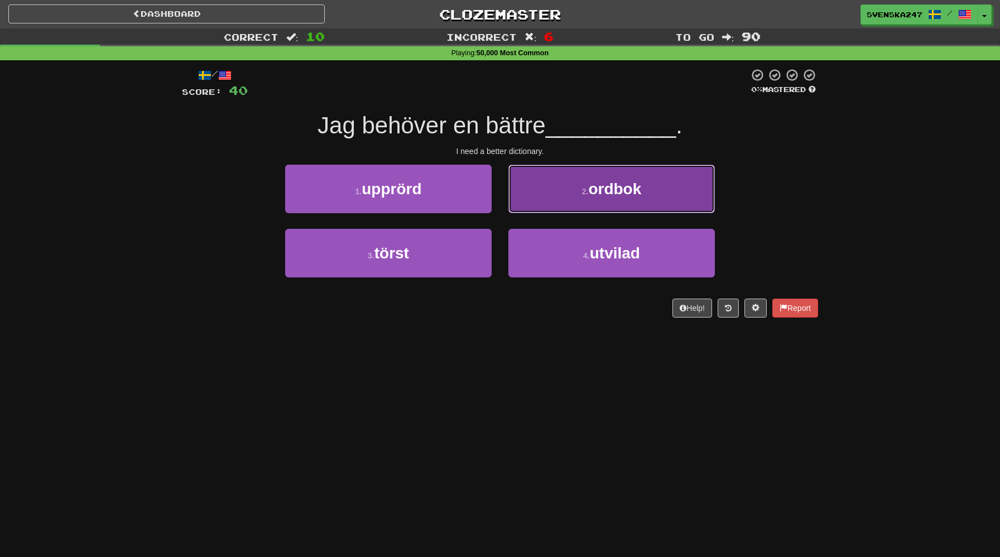
click at [536, 196] on button "2 . ordbok" at bounding box center [611, 189] width 206 height 49
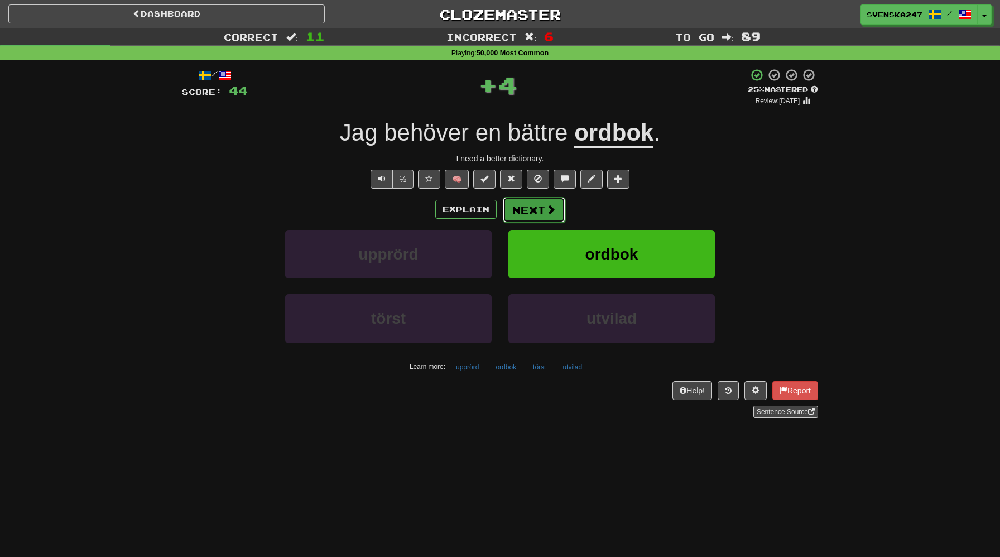
click at [536, 208] on button "Next" at bounding box center [534, 210] width 62 height 26
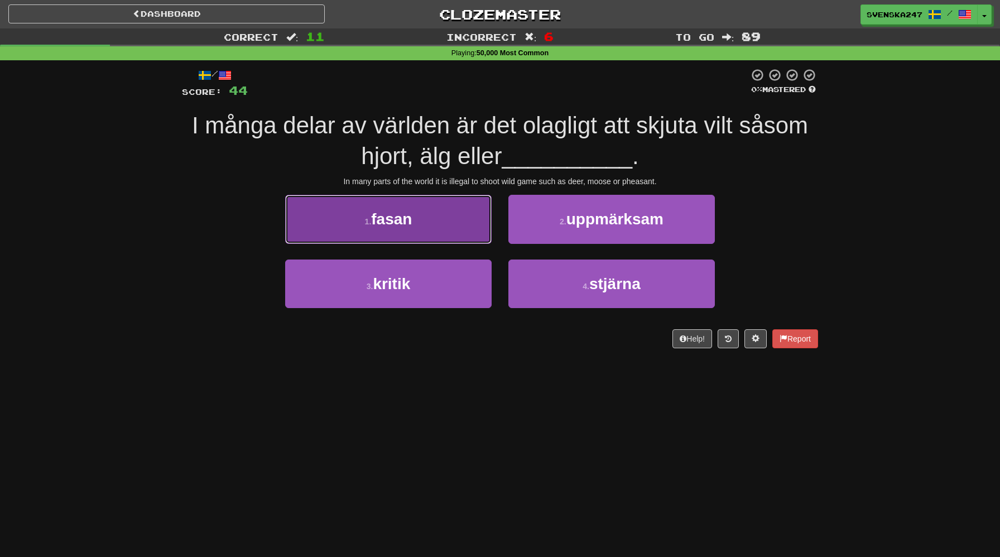
click at [426, 206] on button "1 . fasan" at bounding box center [388, 219] width 206 height 49
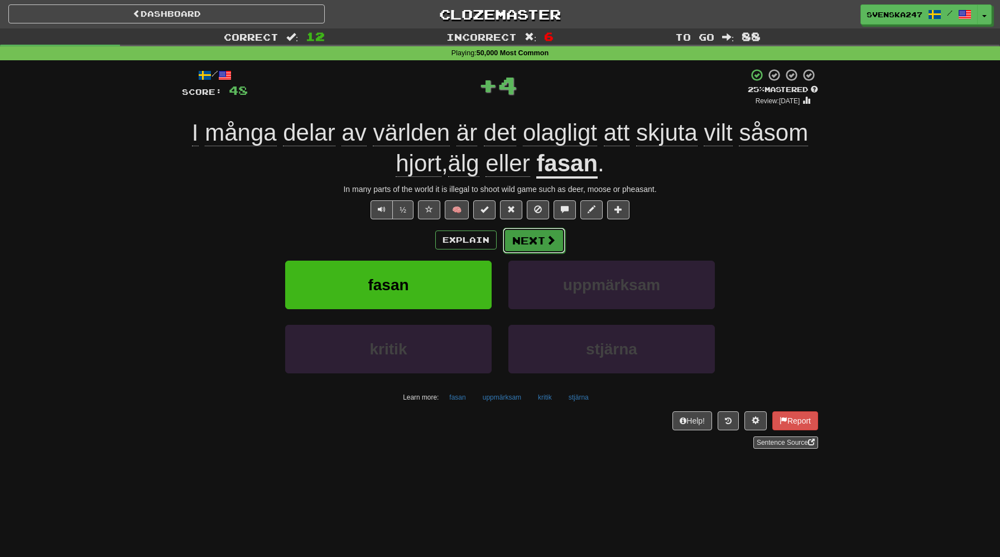
click at [544, 243] on button "Next" at bounding box center [534, 241] width 62 height 26
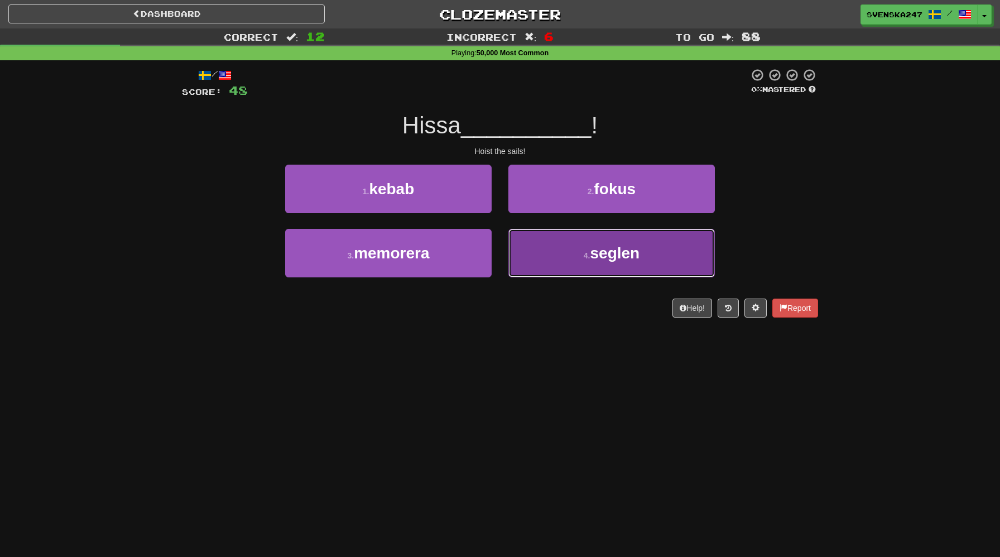
click at [582, 266] on button "4 . seglen" at bounding box center [611, 253] width 206 height 49
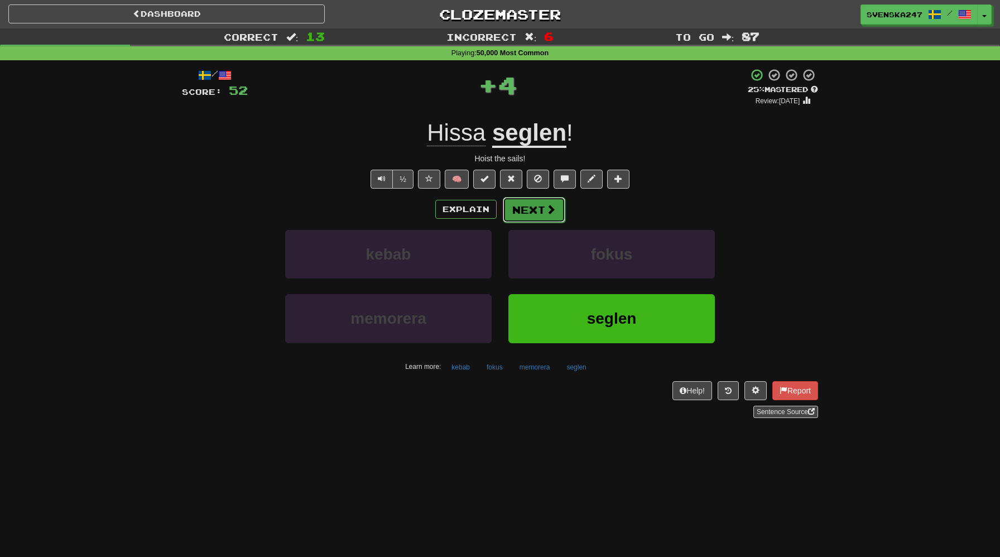
click at [532, 217] on button "Next" at bounding box center [534, 210] width 62 height 26
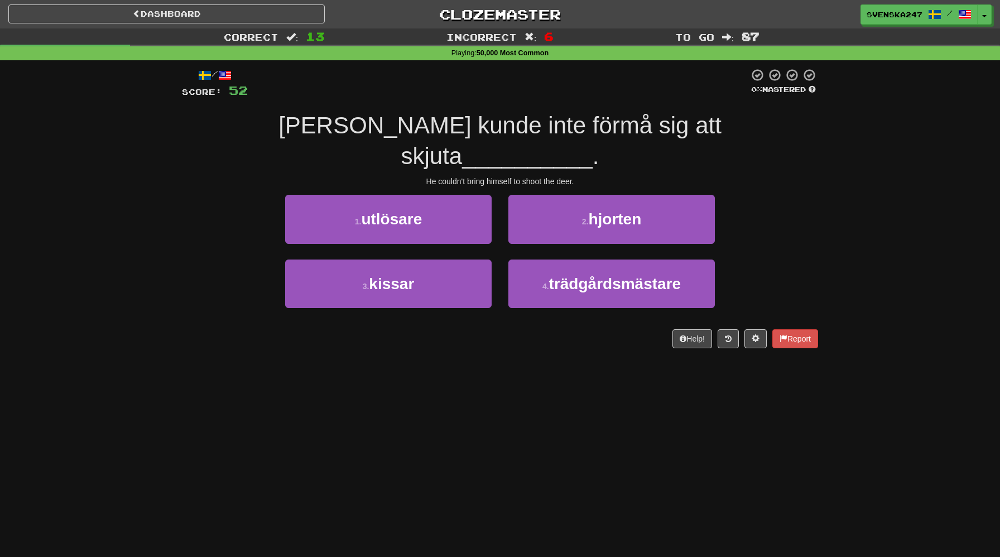
click at [537, 213] on div "2 . hjorten" at bounding box center [611, 227] width 223 height 64
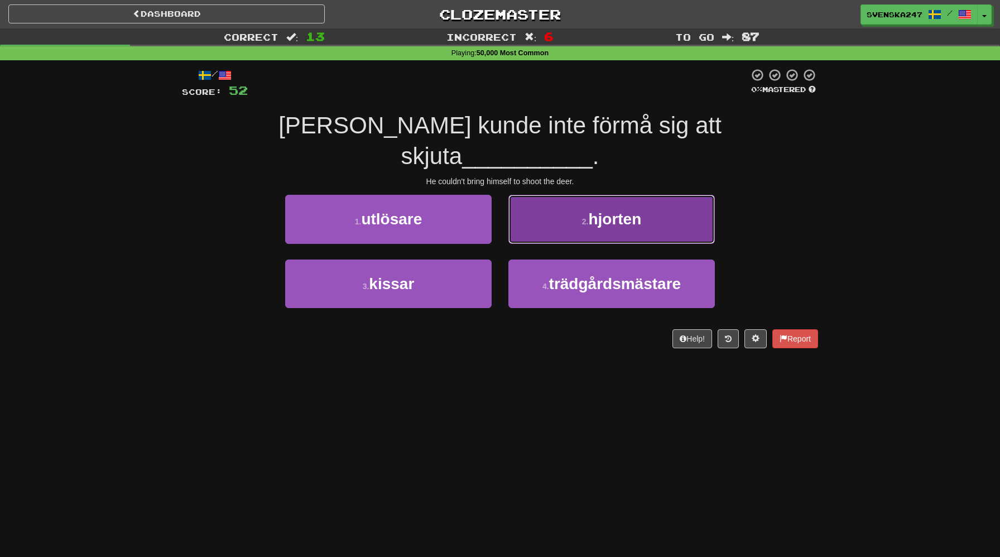
click at [524, 195] on button "2 . hjorten" at bounding box center [611, 219] width 206 height 49
